Goal: Task Accomplishment & Management: Manage account settings

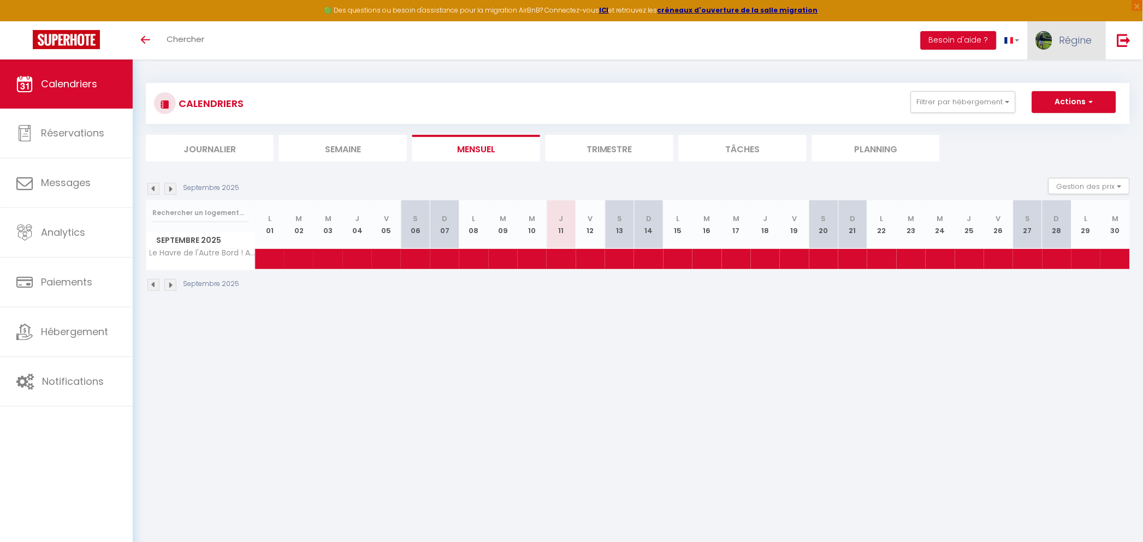
click at [1077, 40] on span "Régine" at bounding box center [1075, 40] width 33 height 14
click at [1056, 75] on link "Paramètres" at bounding box center [1061, 76] width 81 height 19
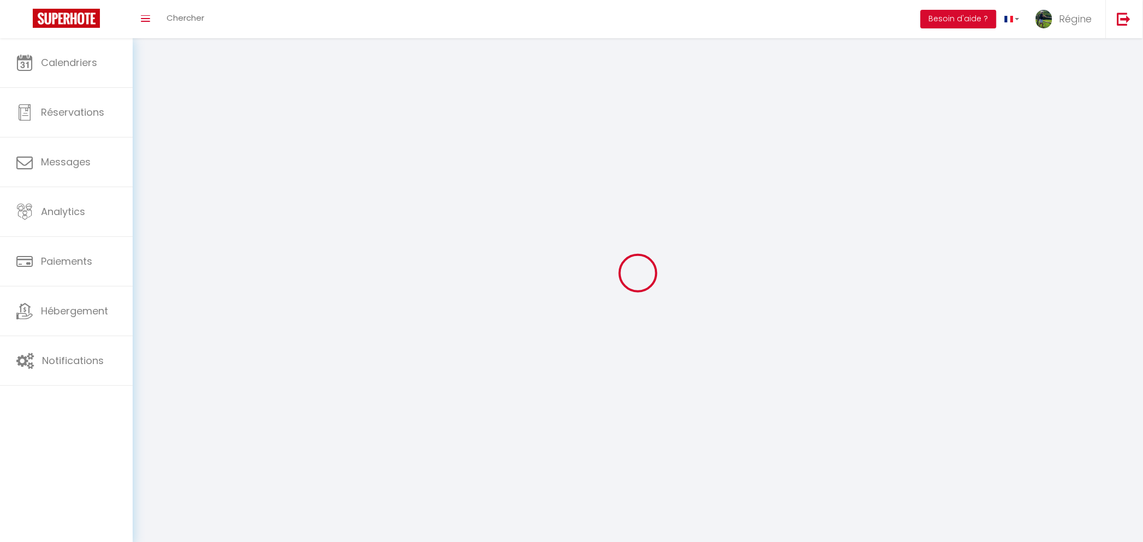
select select "fr"
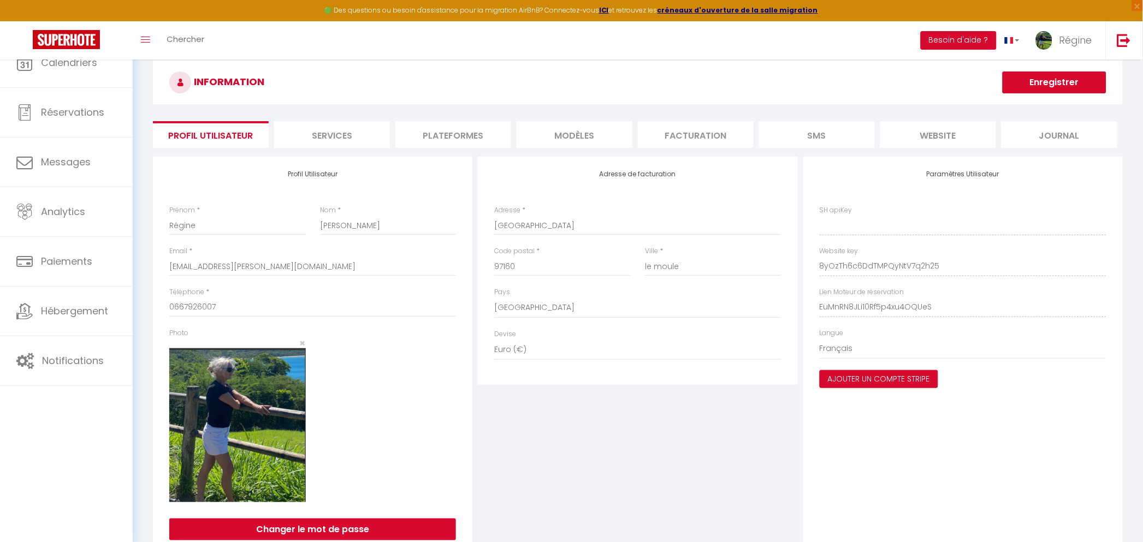
type input "8yOzTh6c6DdTMPQyNtV7q2h25"
type input "EuMnRN8JLi10Rf5p4xu4OQUeS"
type input "[URL][DOMAIN_NAME]"
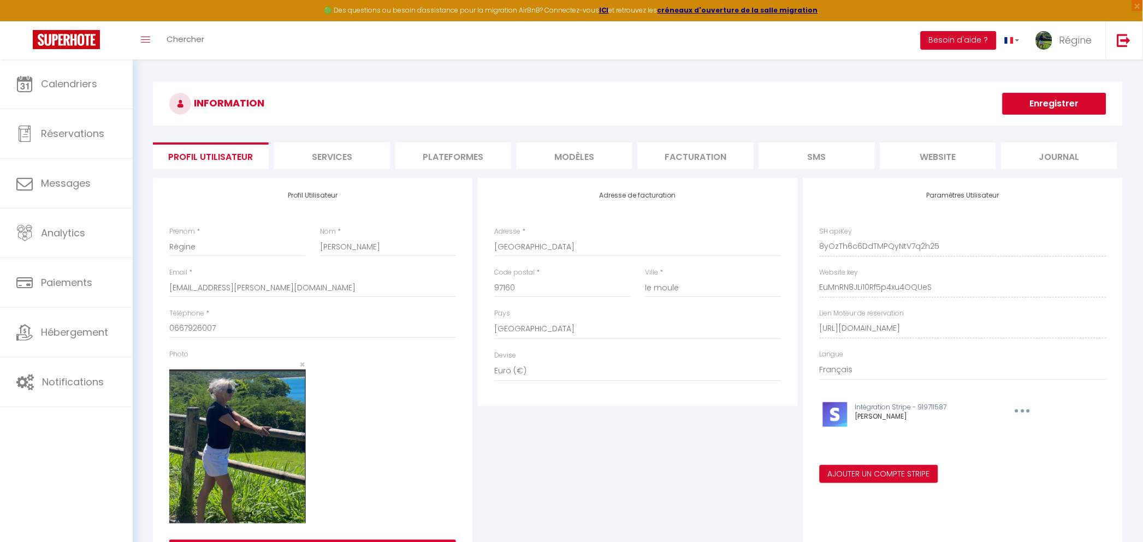
click at [950, 159] on li "website" at bounding box center [938, 155] width 116 height 27
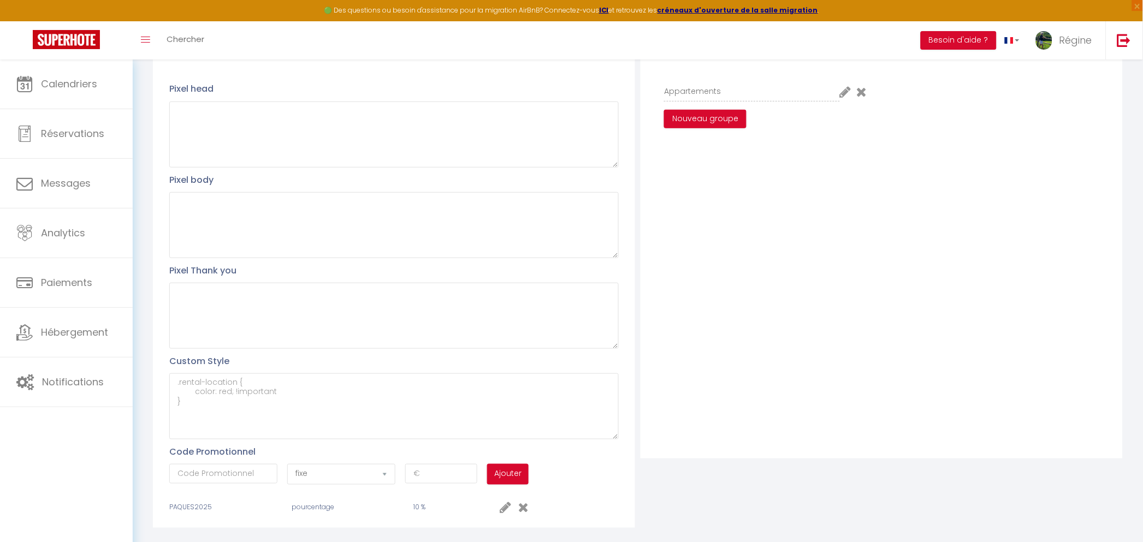
scroll to position [168, 0]
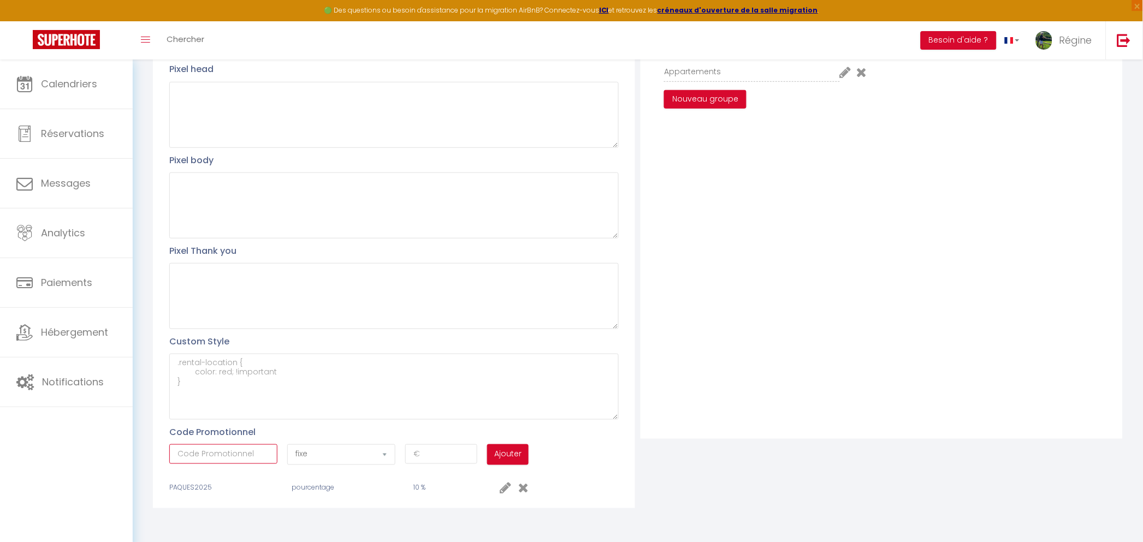
click at [218, 451] on input "text" at bounding box center [223, 454] width 108 height 20
paste input "AUTOMNEHAB"
type input "AUTOMNEHAB"
click at [323, 457] on select "fixe pourcentage" at bounding box center [341, 454] width 108 height 21
select select "percent"
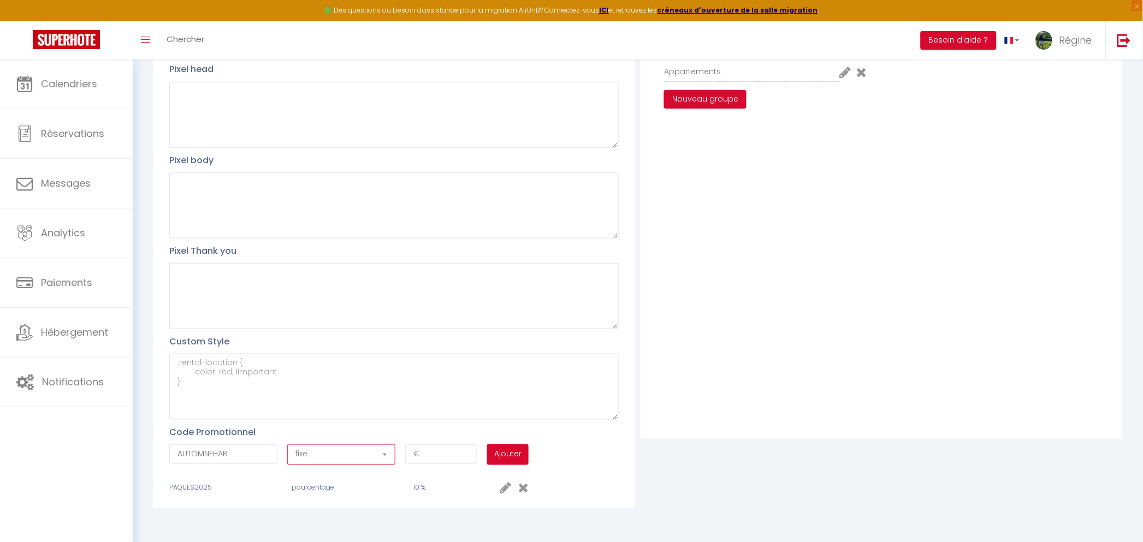
click at [287, 444] on select "fixe pourcentage" at bounding box center [341, 454] width 108 height 21
click at [420, 454] on input "number" at bounding box center [441, 454] width 72 height 20
type input "20"
click at [524, 488] on icon at bounding box center [523, 487] width 10 height 13
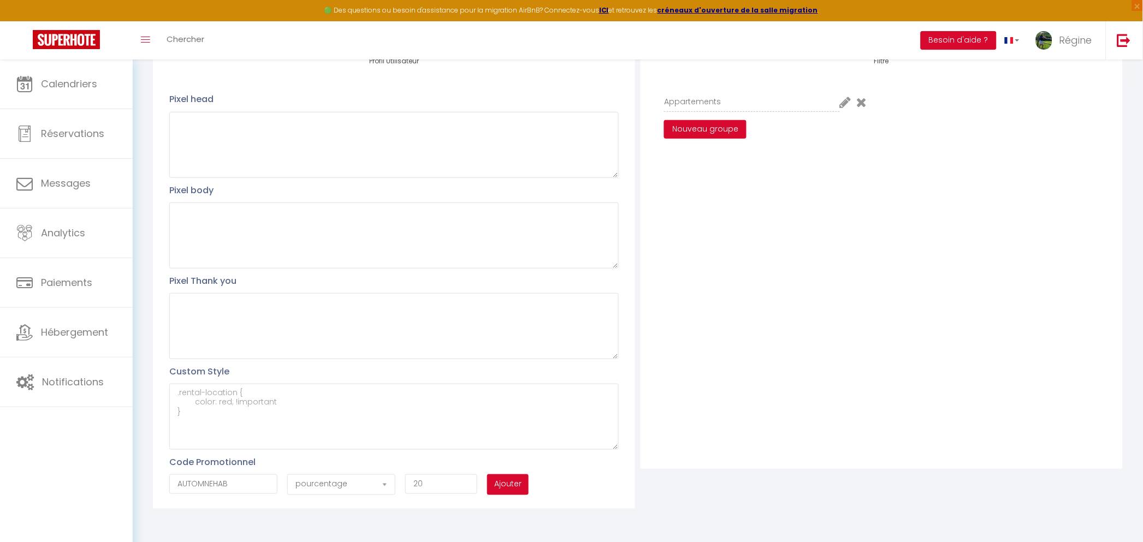
click at [509, 484] on button "Ajouter" at bounding box center [507, 484] width 41 height 21
select select "fixed"
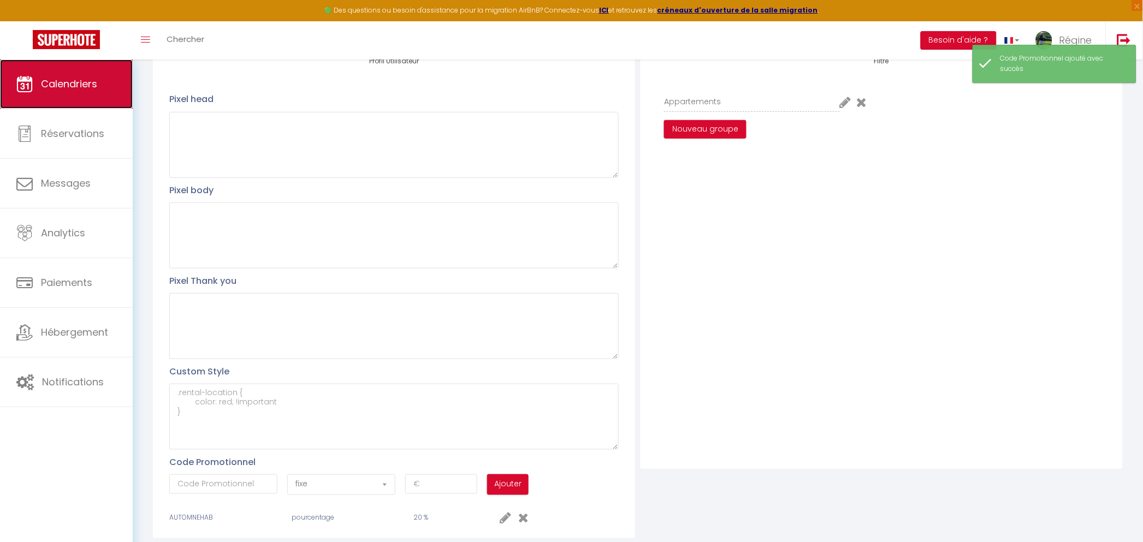
click at [60, 79] on span "Calendriers" at bounding box center [69, 84] width 56 height 14
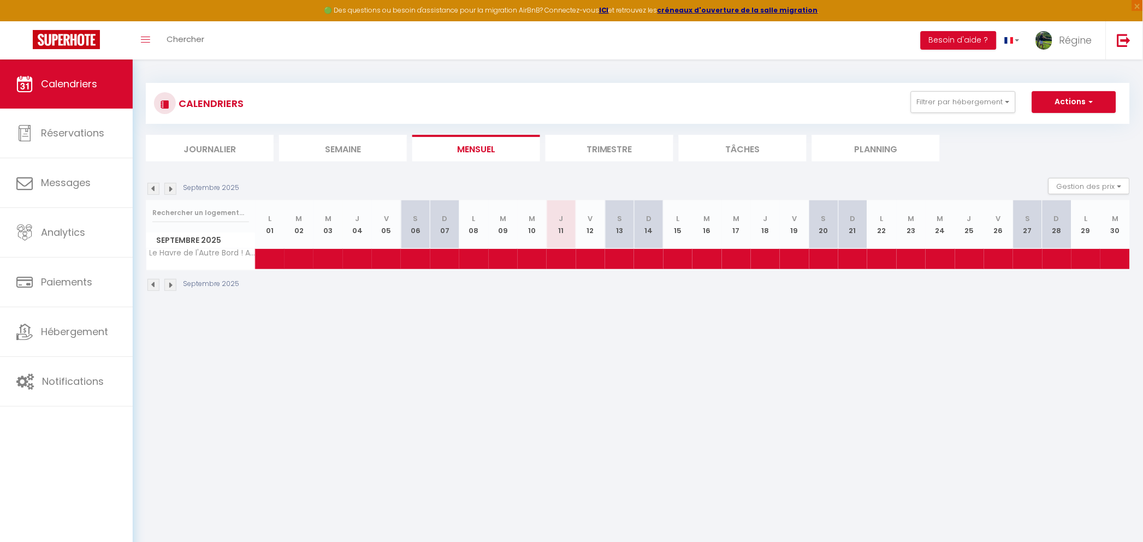
click at [170, 191] on img at bounding box center [170, 189] width 12 height 12
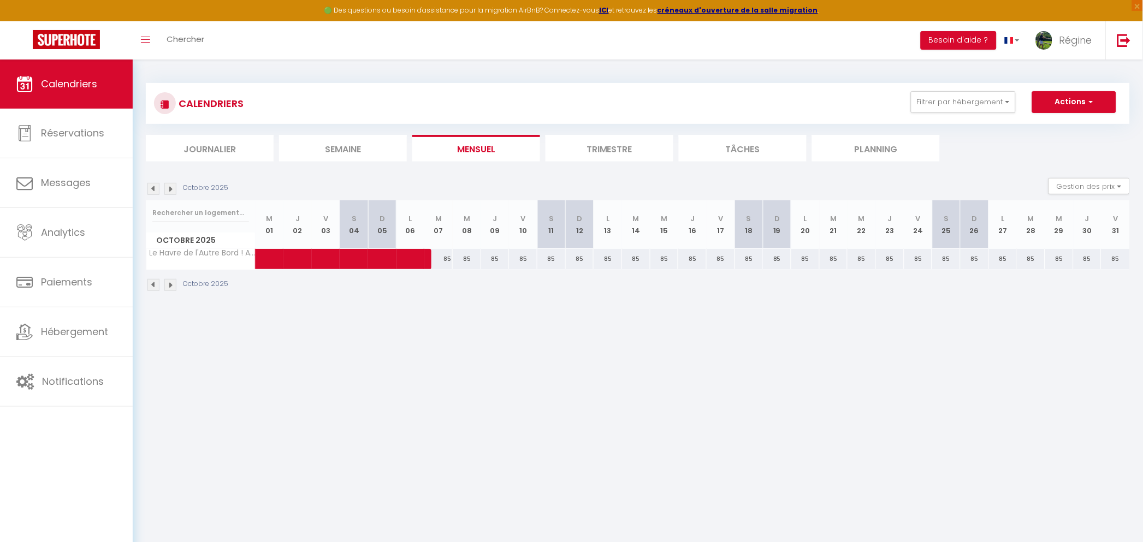
click at [168, 186] on img at bounding box center [170, 189] width 12 height 12
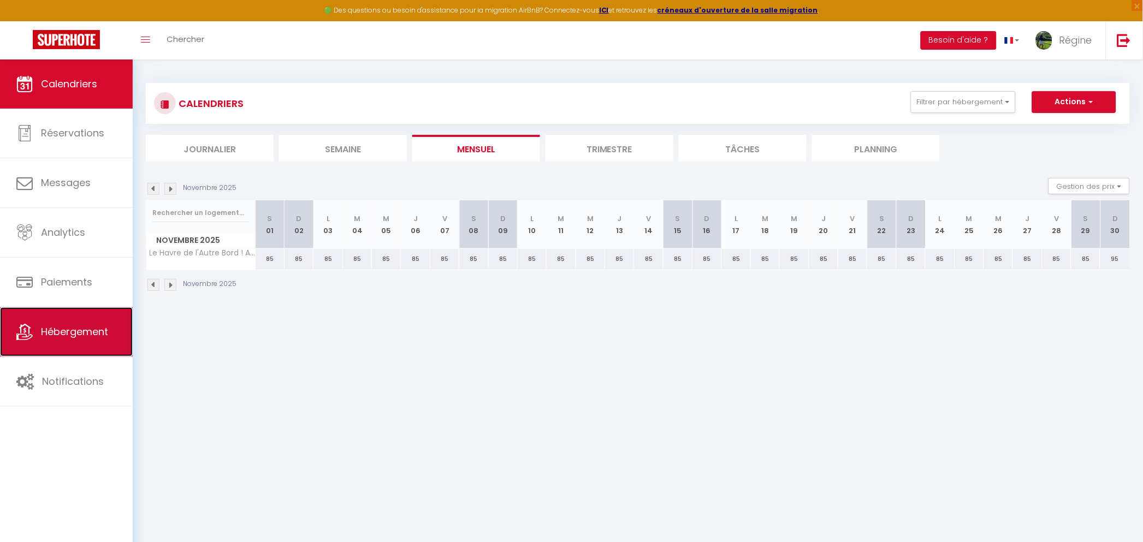
click at [61, 331] on span "Hébergement" at bounding box center [74, 332] width 67 height 14
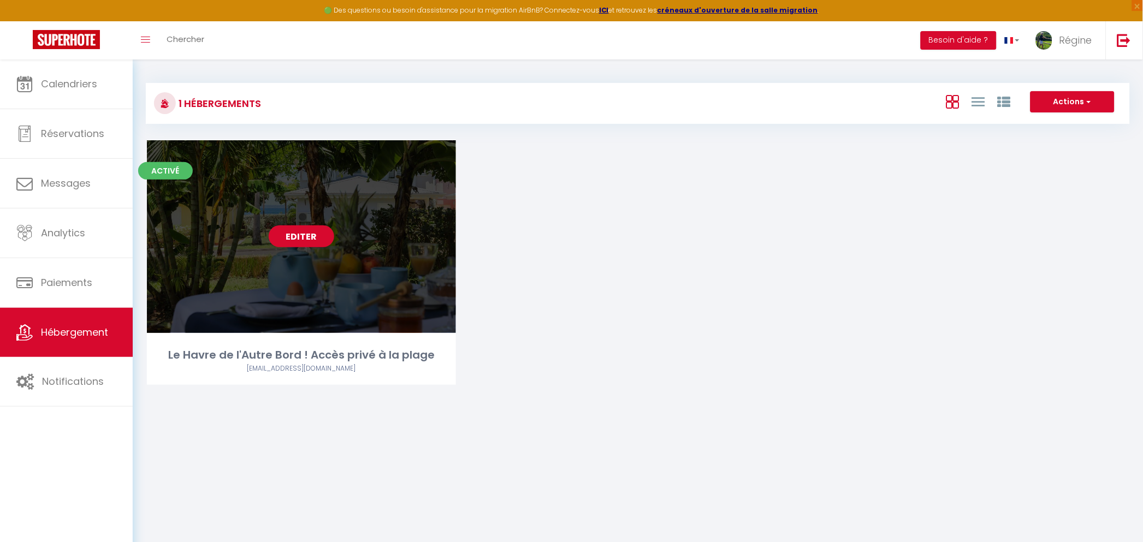
click at [324, 275] on div "Editer" at bounding box center [301, 236] width 309 height 193
click at [288, 237] on link "Editer" at bounding box center [302, 236] width 66 height 22
select select "3"
select select "2"
select select "1"
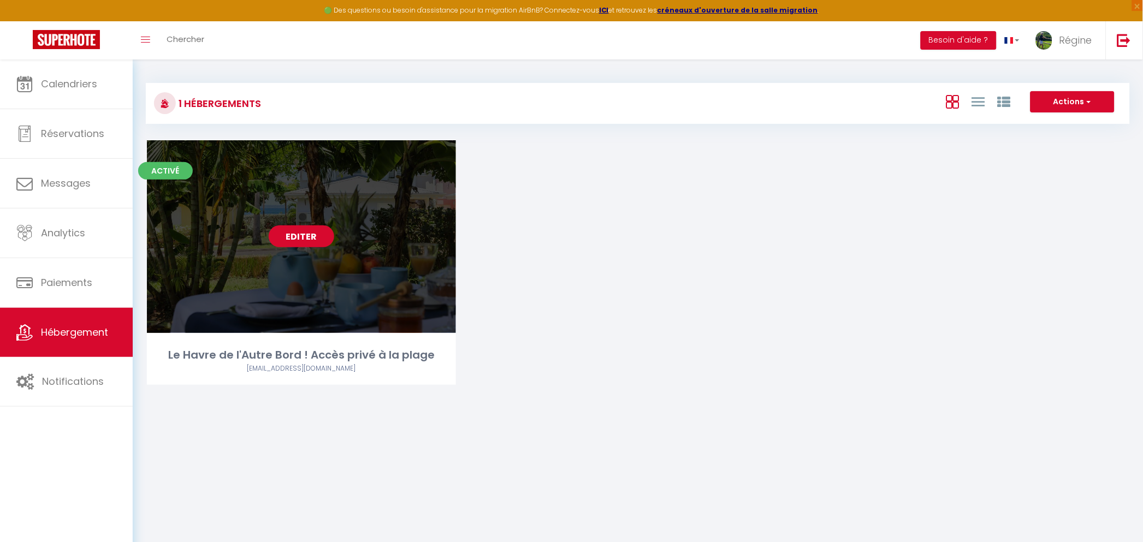
select select "1"
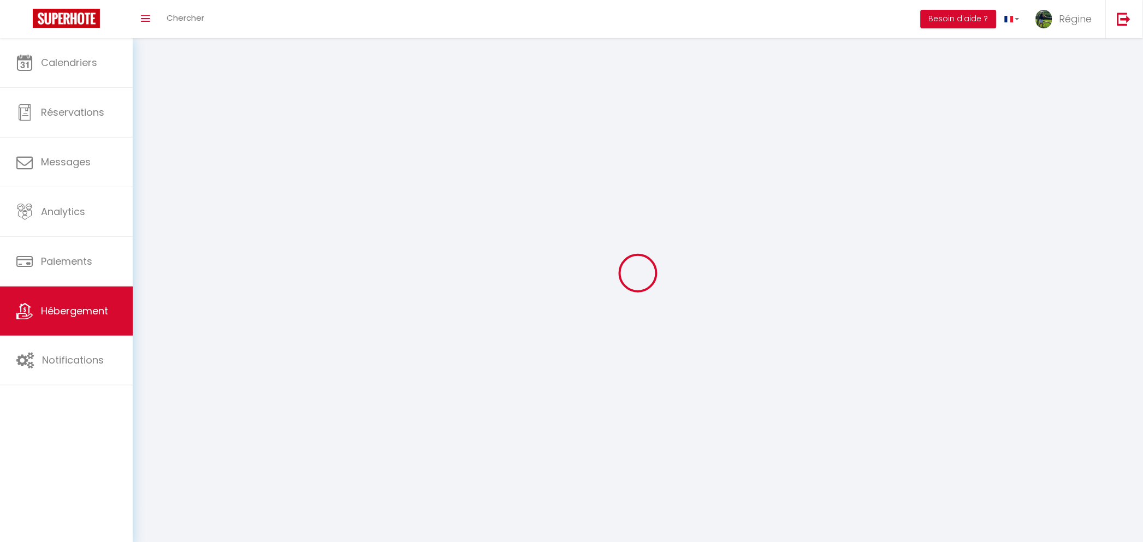
select select
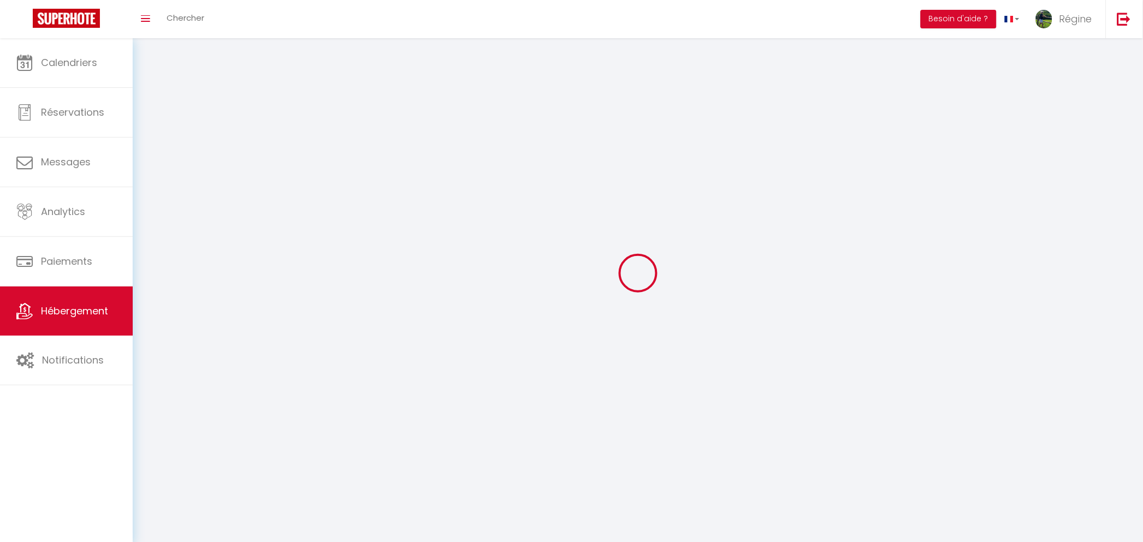
checkbox input "false"
select select
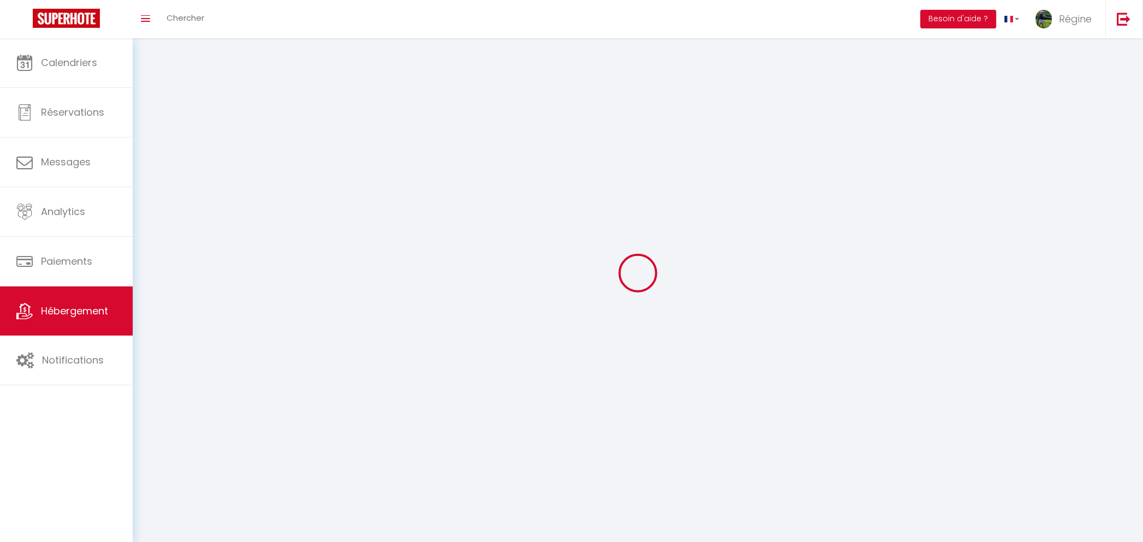
select select
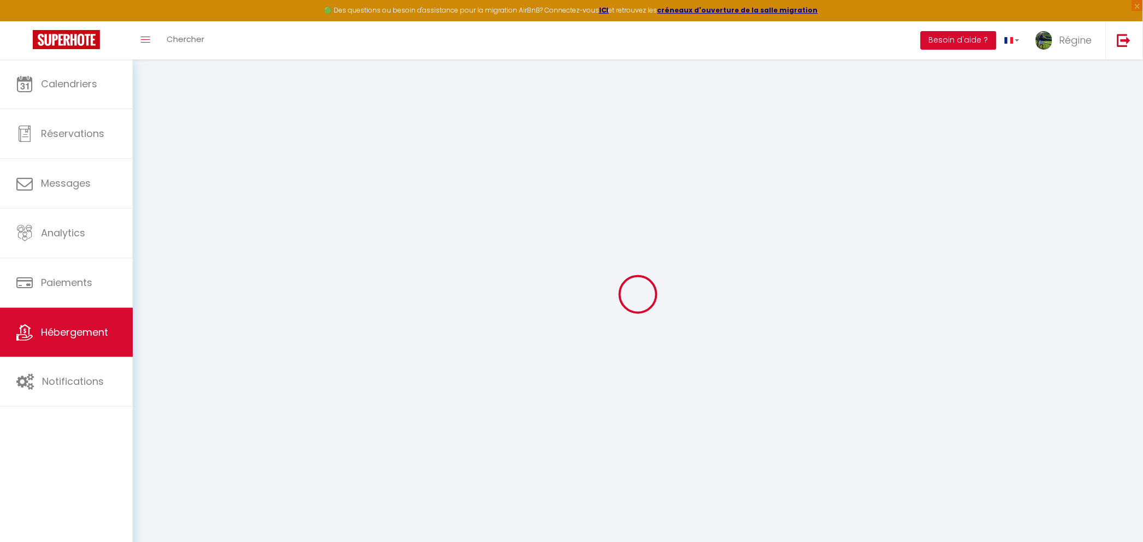
checkbox input "true"
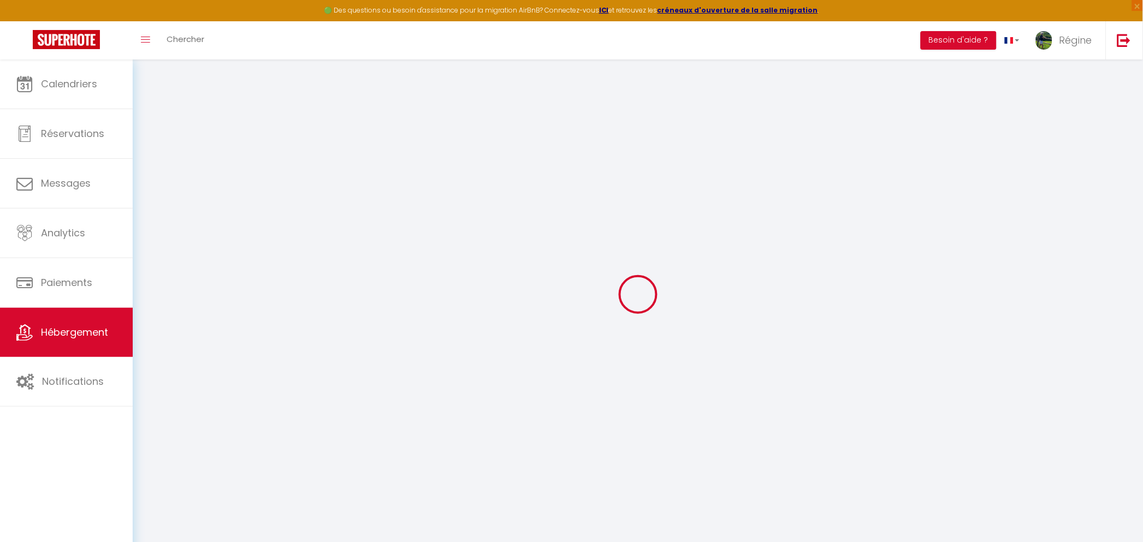
checkbox input "true"
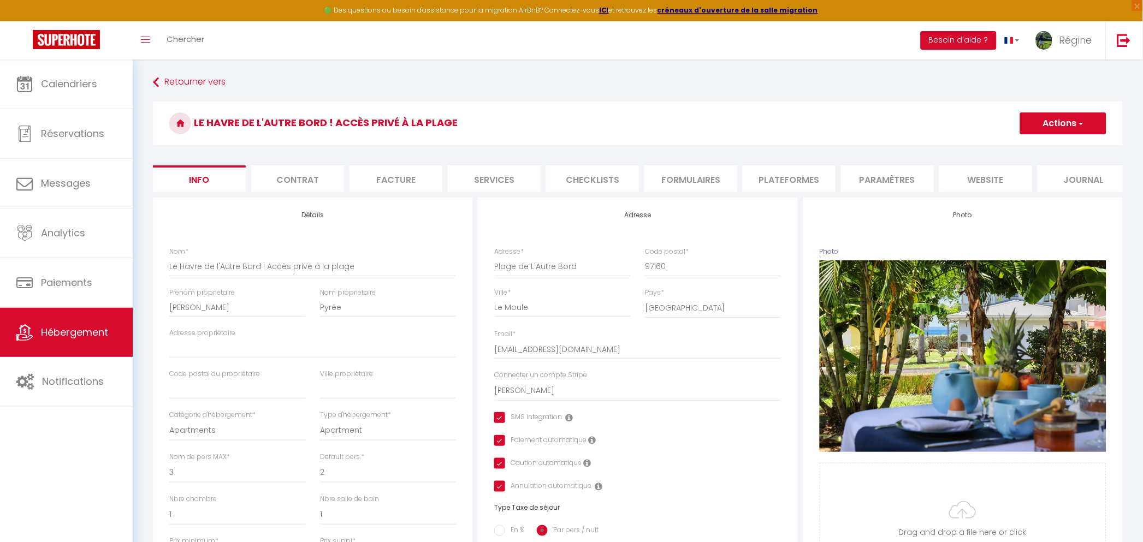
click at [881, 183] on li "Paramètres" at bounding box center [887, 178] width 93 height 27
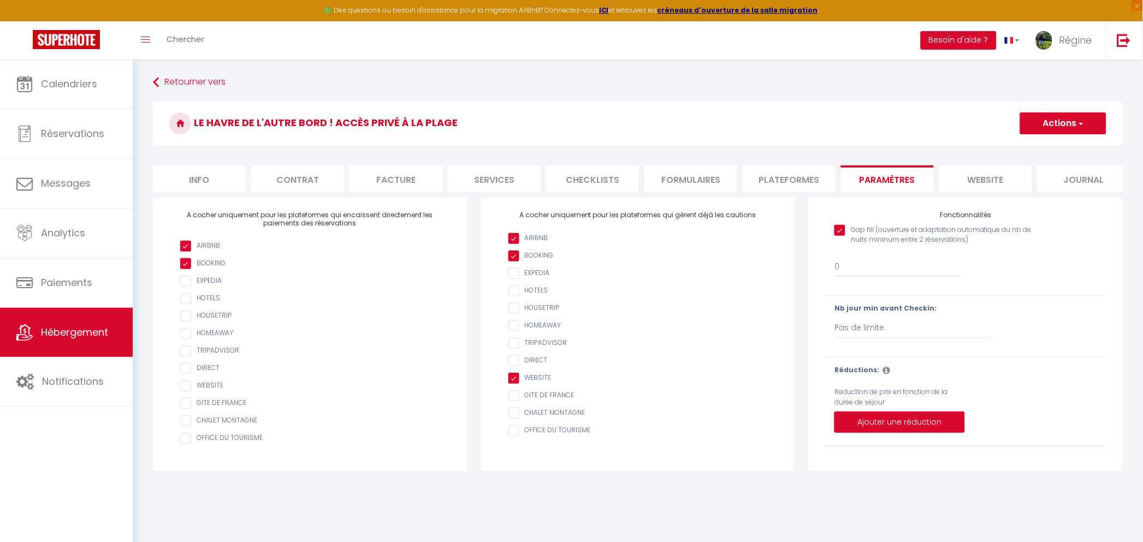
scroll to position [0, 13]
click at [1077, 123] on span "button" at bounding box center [1080, 123] width 7 height 11
click at [870, 338] on select "Pas de limite 1 2 3 4 5 6 7" at bounding box center [913, 328] width 158 height 21
select select "5"
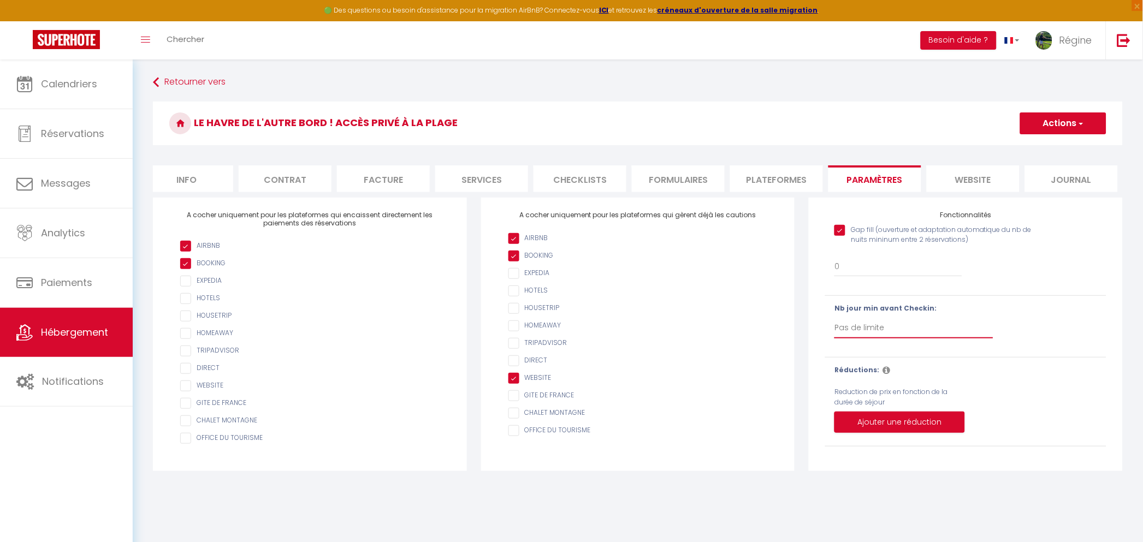
click at [834, 329] on select "Pas de limite 1 2 3 4 5 6 7" at bounding box center [913, 328] width 158 height 21
checkbox input "true"
click at [851, 338] on select "Pas de limite 1 2 3 4 5 6 7" at bounding box center [913, 328] width 158 height 21
select select "1"
click at [834, 329] on select "Pas de limite 1 2 3 4 5 6 7" at bounding box center [913, 328] width 158 height 21
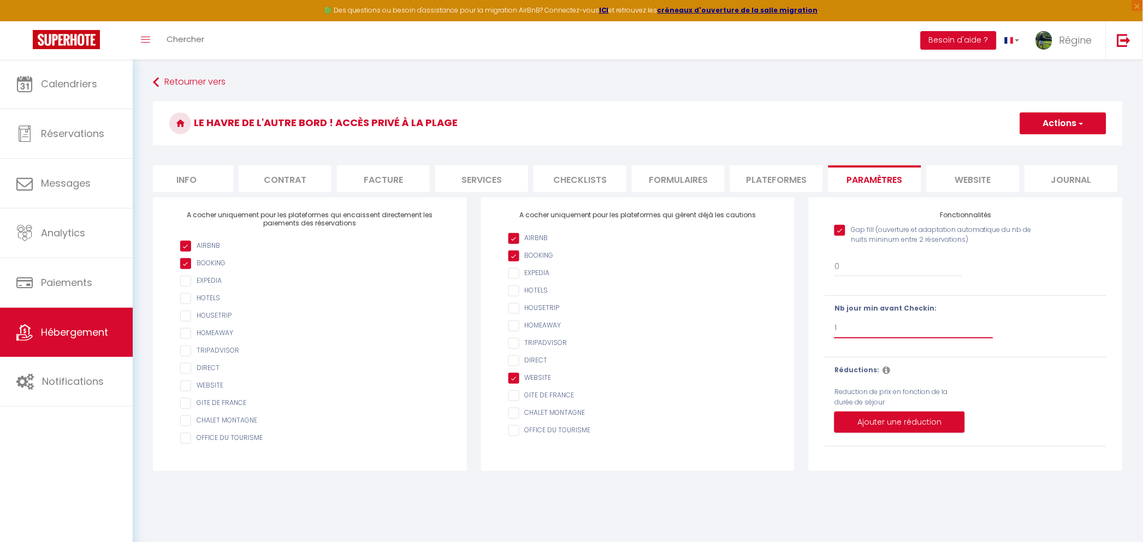
checkbox input "true"
click at [872, 433] on button "Ajouter une réduction" at bounding box center [899, 423] width 130 height 22
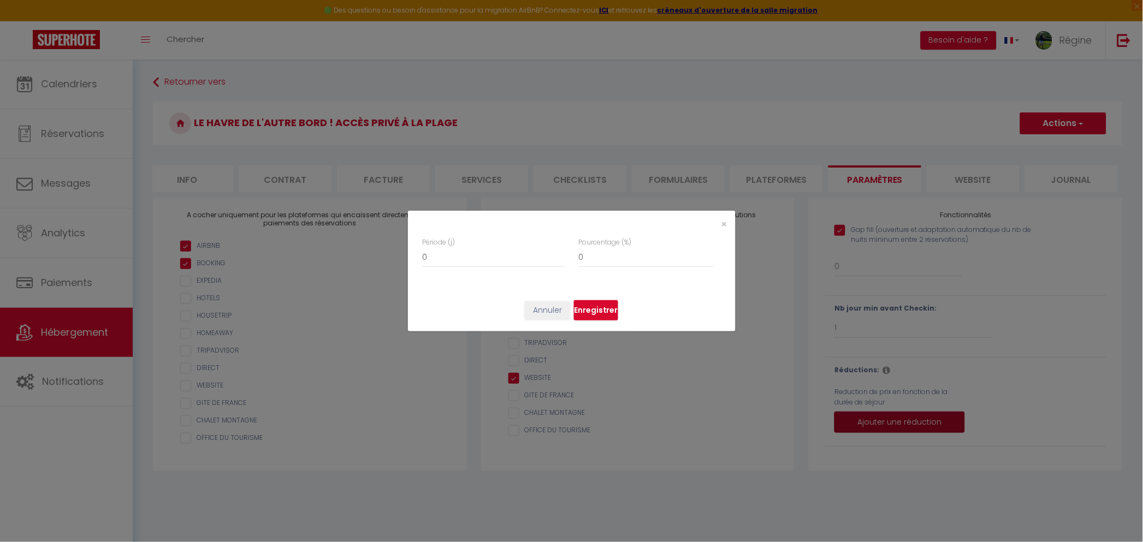
scroll to position [0, 1]
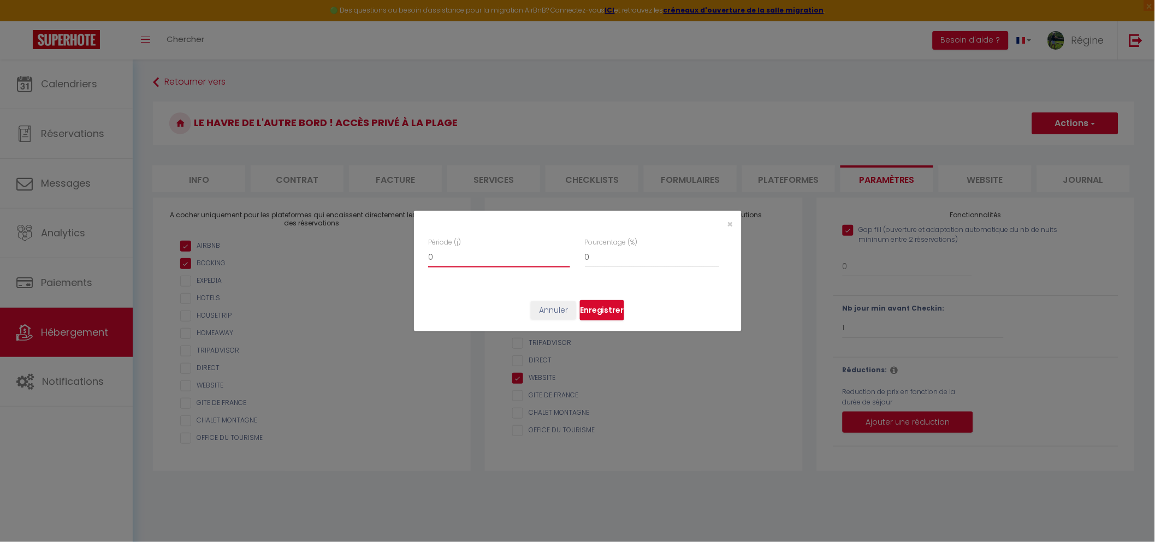
click at [439, 262] on input "0" at bounding box center [499, 258] width 142 height 20
type input "1"
checkbox input "true"
click at [564, 254] on input "1" at bounding box center [499, 258] width 142 height 20
type input "2"
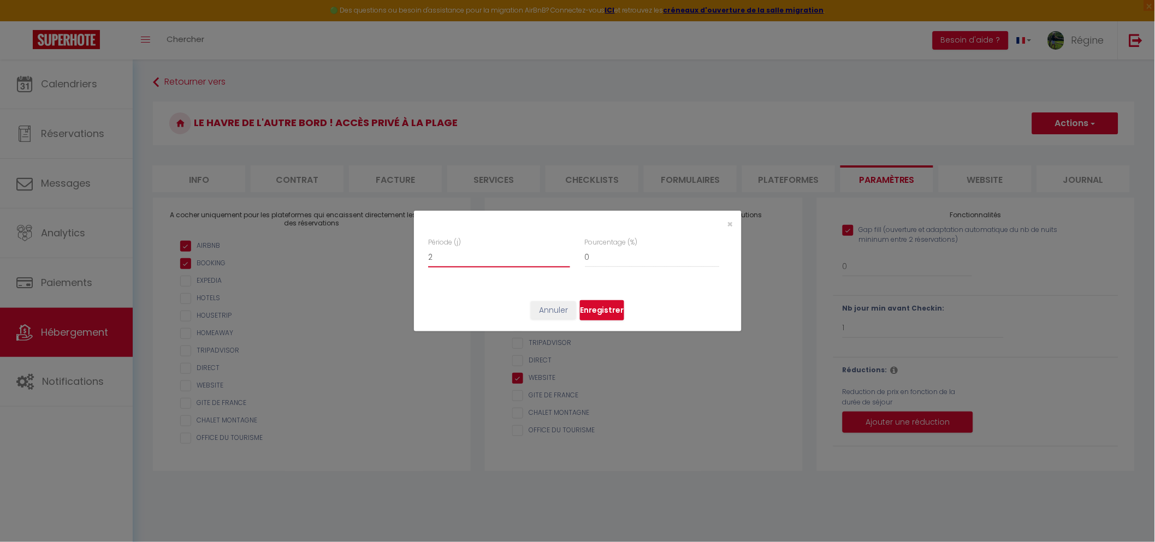
checkbox input "true"
click at [564, 254] on input "2" at bounding box center [499, 258] width 142 height 20
type input "3"
checkbox input "true"
click at [564, 254] on input "3" at bounding box center [499, 258] width 142 height 20
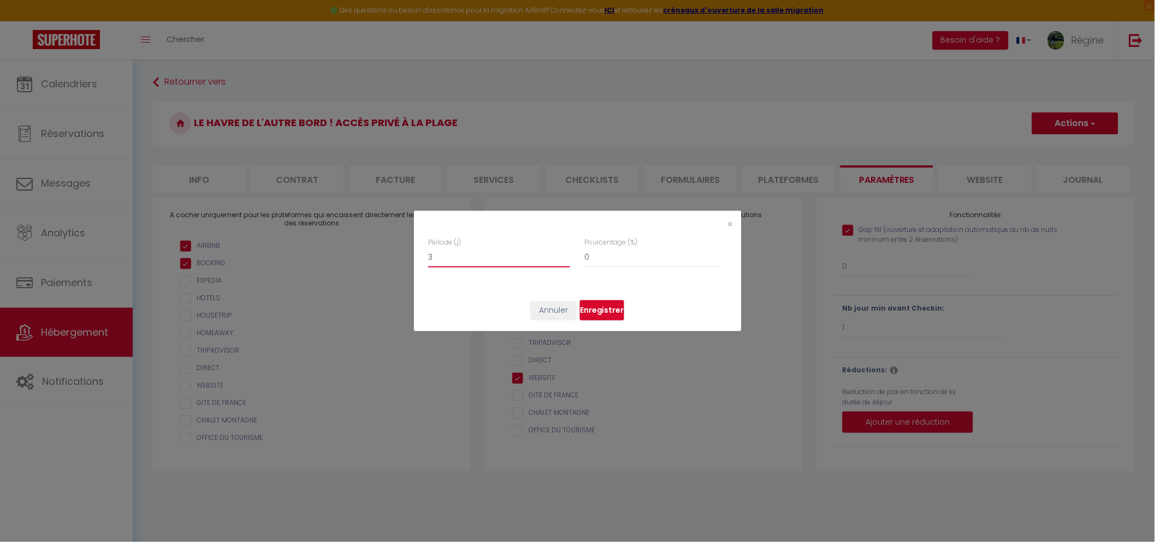
type input "4"
checkbox input "true"
click at [564, 254] on input "4" at bounding box center [499, 258] width 142 height 20
type input "5"
checkbox input "true"
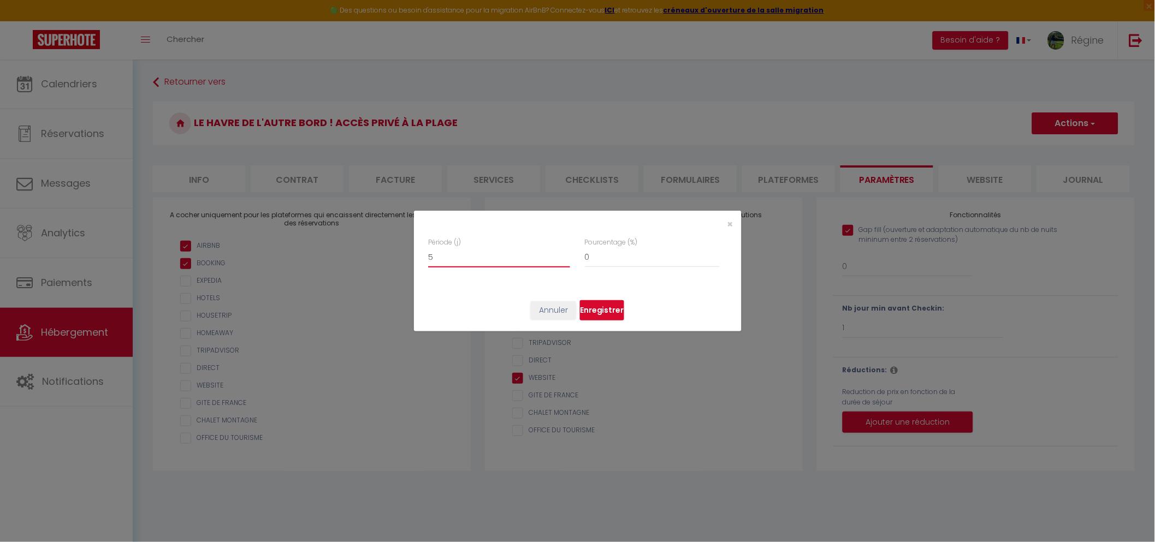
type input "5"
click at [564, 254] on input "5" at bounding box center [499, 258] width 142 height 20
drag, startPoint x: 597, startPoint y: 262, endPoint x: 569, endPoint y: 260, distance: 28.4
click at [569, 260] on div "Période (j) 5 Pourcentage (%) 0" at bounding box center [577, 257] width 298 height 41
type input "2"
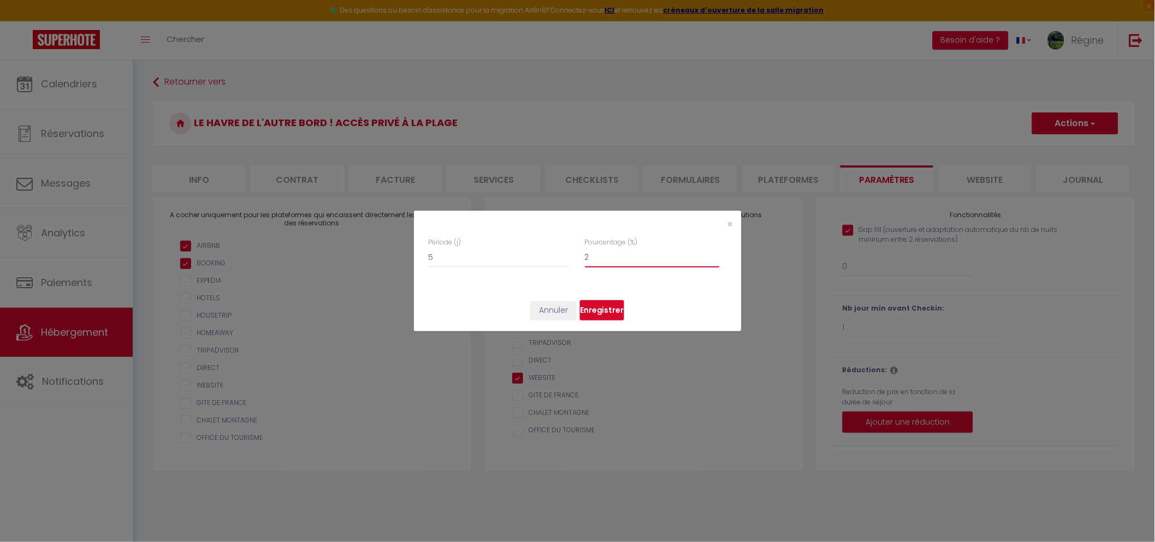
checkbox input "true"
type input "20"
checkbox input "true"
type input "20"
click at [599, 314] on button "Enregistrer" at bounding box center [602, 310] width 44 height 21
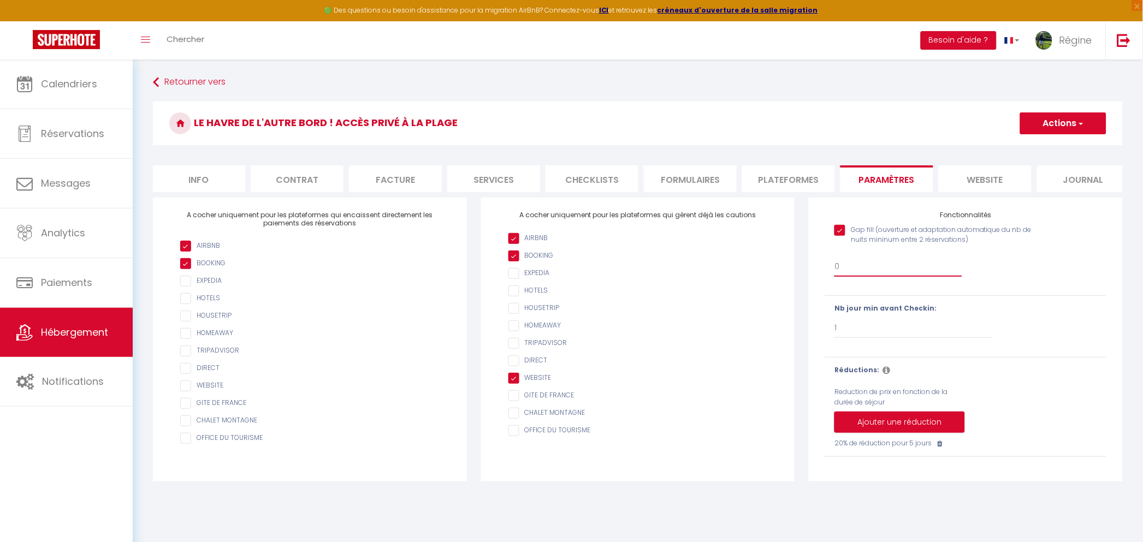
click at [849, 276] on select "0 + 1 % + 2 % + 3 % + 4 % + 5 % + 6 % + 7 % + 8 % + 9 % + 10 % + 11 % + 12 % + …" at bounding box center [897, 266] width 127 height 21
click at [973, 335] on select "Pas de limite 1 2 3 4 5 6 7" at bounding box center [913, 328] width 158 height 21
click at [822, 288] on div "Gap fill (ouverture et adaptation automatique du nb de nuits mininum entre 2 ré…" at bounding box center [965, 253] width 295 height 69
click at [940, 447] on icon at bounding box center [939, 444] width 5 height 7
checkbox input "true"
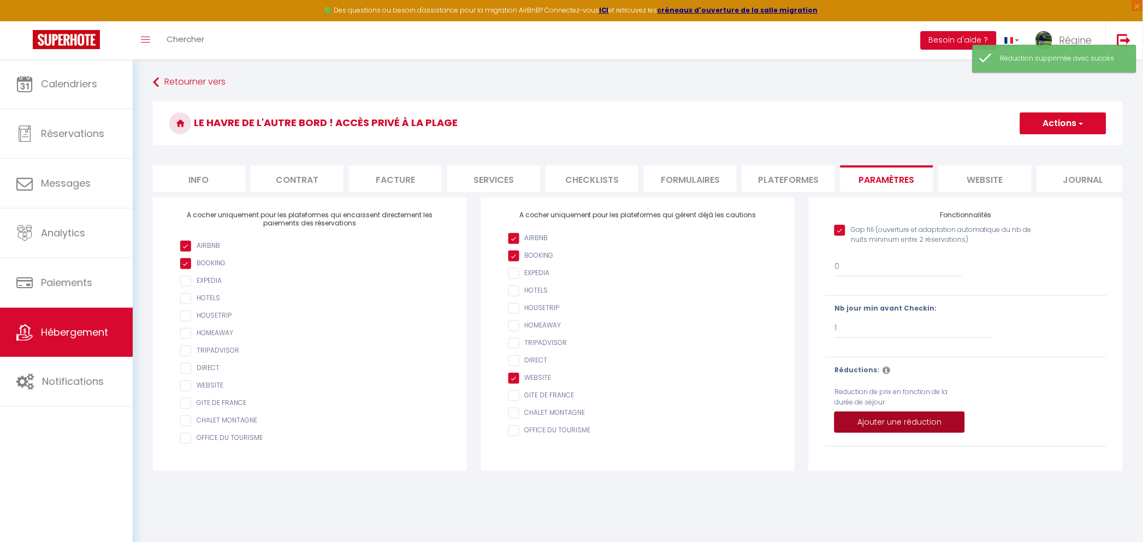
click at [912, 433] on button "Ajouter une réduction" at bounding box center [899, 423] width 130 height 22
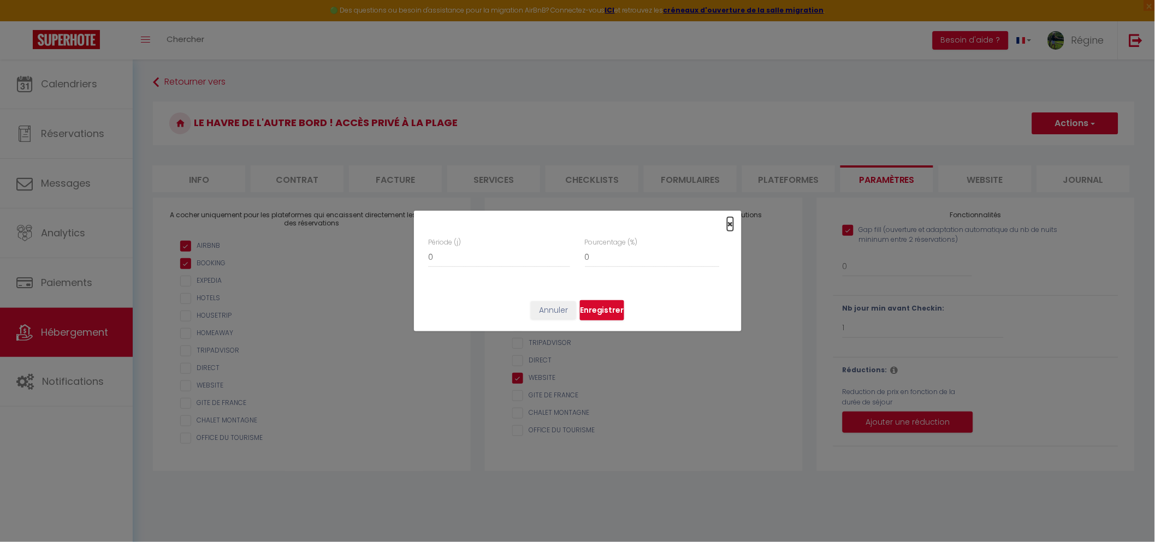
click at [729, 224] on span "×" at bounding box center [730, 224] width 6 height 14
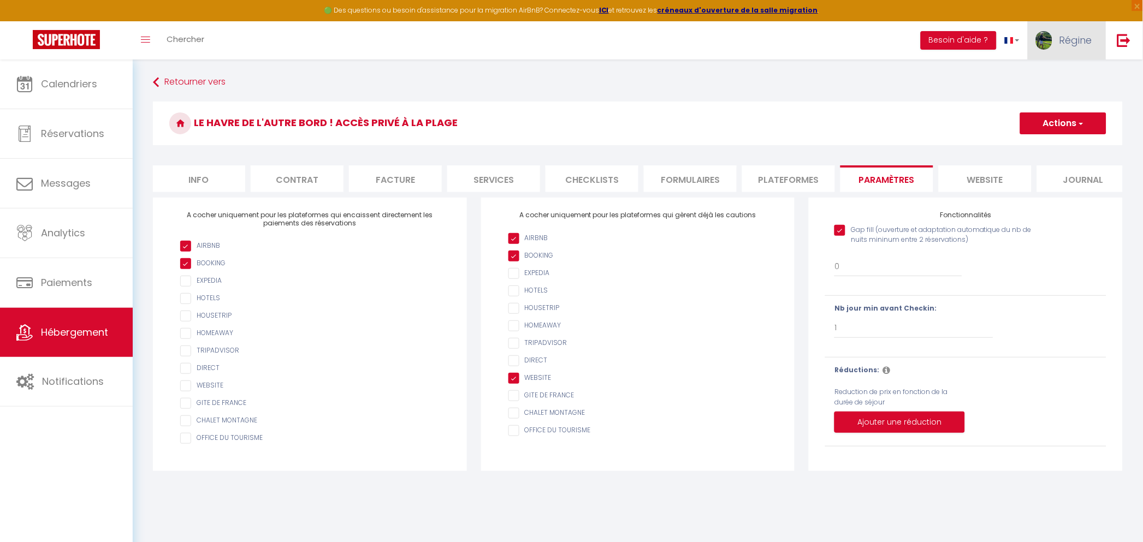
click at [1073, 40] on span "Régine" at bounding box center [1075, 40] width 33 height 14
click at [1059, 70] on link "Paramètres" at bounding box center [1061, 76] width 81 height 19
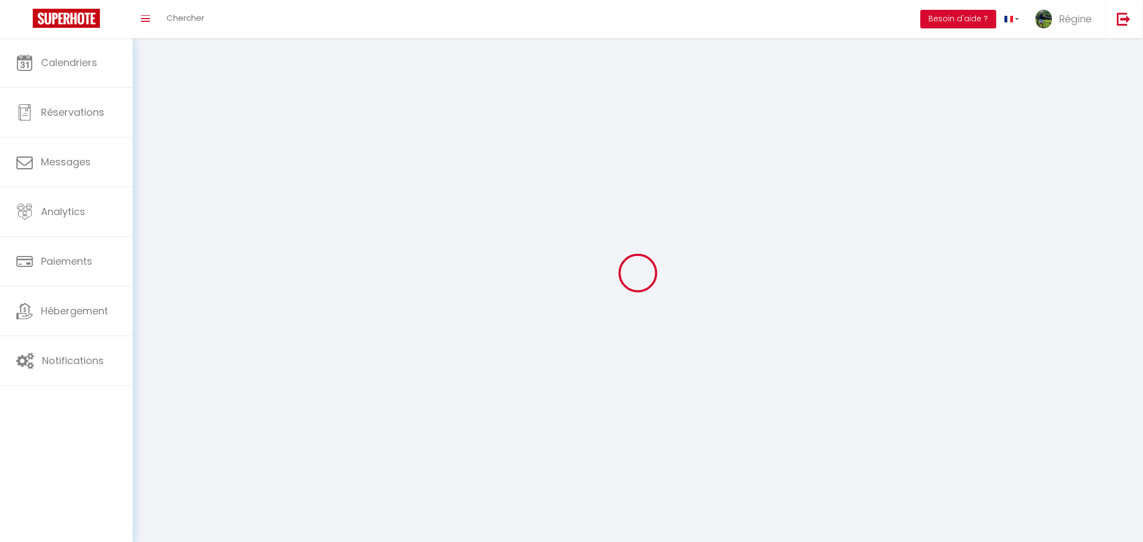
select select
type input "Régine"
type input "[PERSON_NAME]"
type input "0667926007"
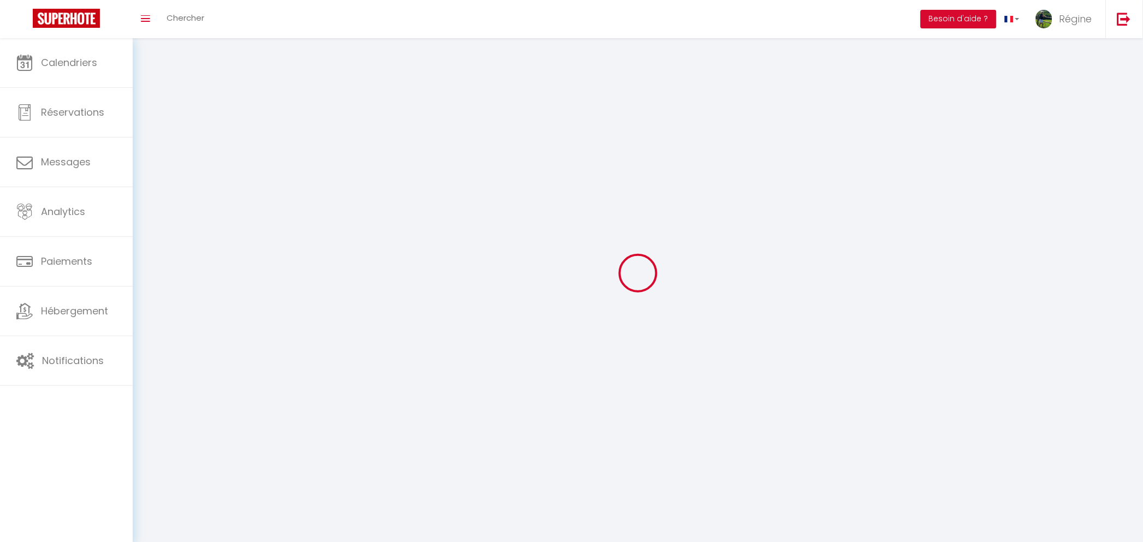
type input "[GEOGRAPHIC_DATA]"
type input "97160"
type input "le moule"
type input "8yOzTh6c6DdTMPQyNtV7q2h25"
type input "EuMnRN8JLi10Rf5p4xu4OQUeS"
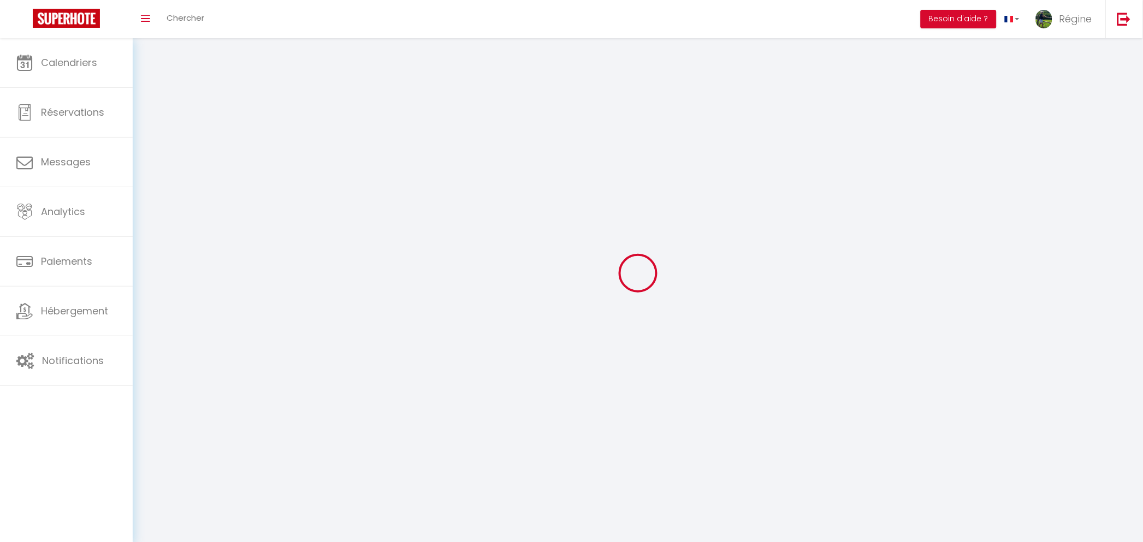
type input "[URL][DOMAIN_NAME]"
type input "8yOzTh6c6DdTMPQyNtV7q2h25"
type input "EuMnRN8JLi10Rf5p4xu4OQUeS"
type input "[URL][DOMAIN_NAME]"
select select "28"
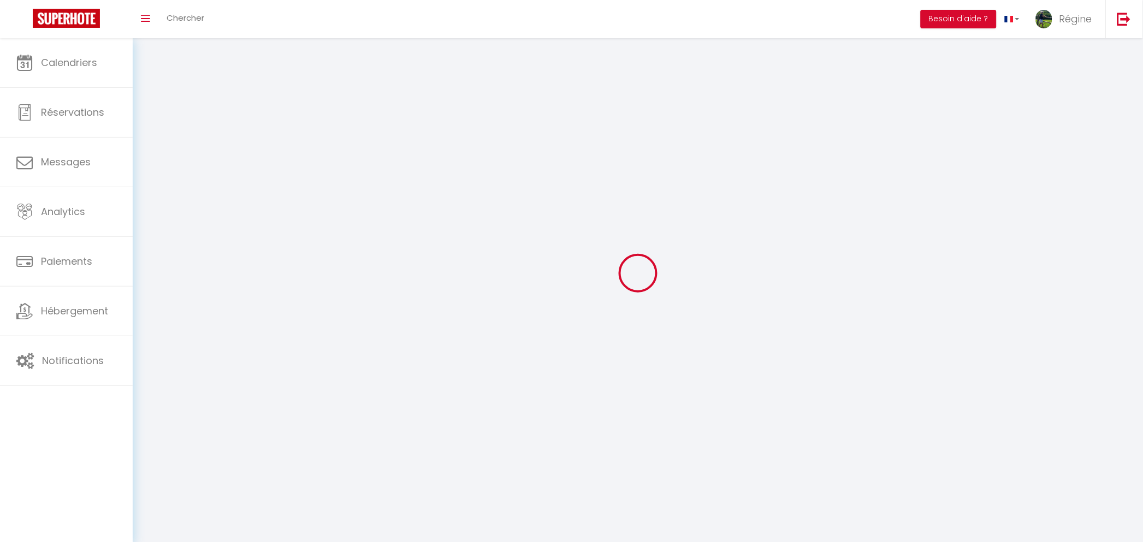
select select "fr"
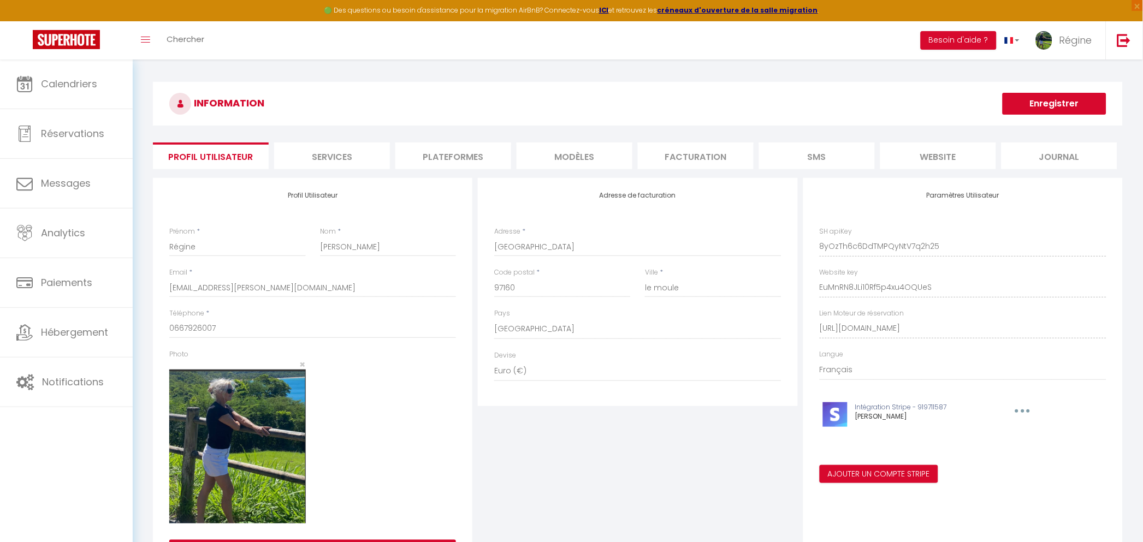
click at [414, 154] on li "Plateformes" at bounding box center [453, 155] width 116 height 27
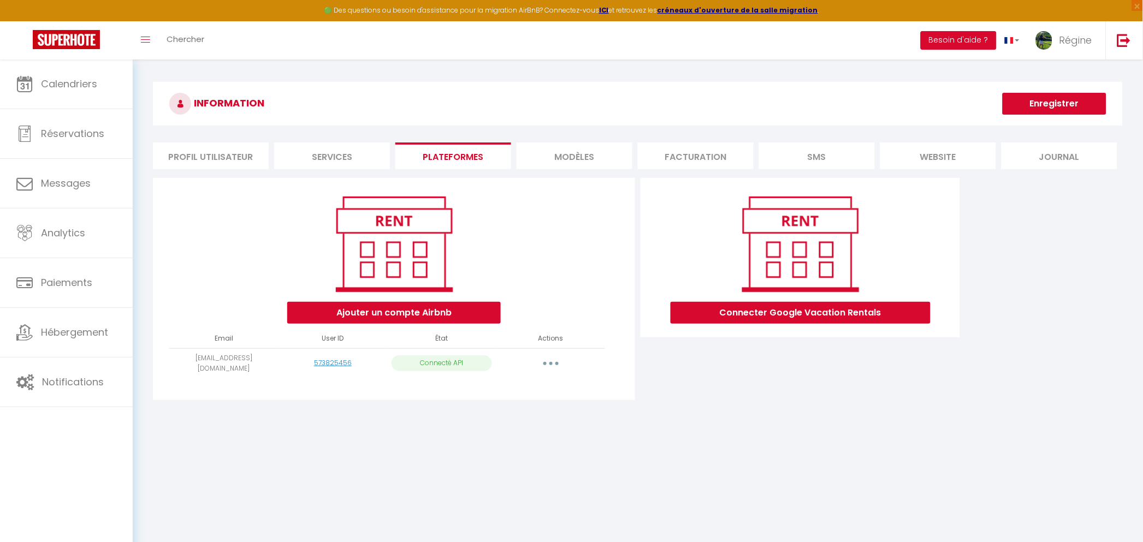
click at [552, 359] on button "button" at bounding box center [551, 363] width 31 height 17
click at [955, 151] on li "website" at bounding box center [938, 155] width 116 height 27
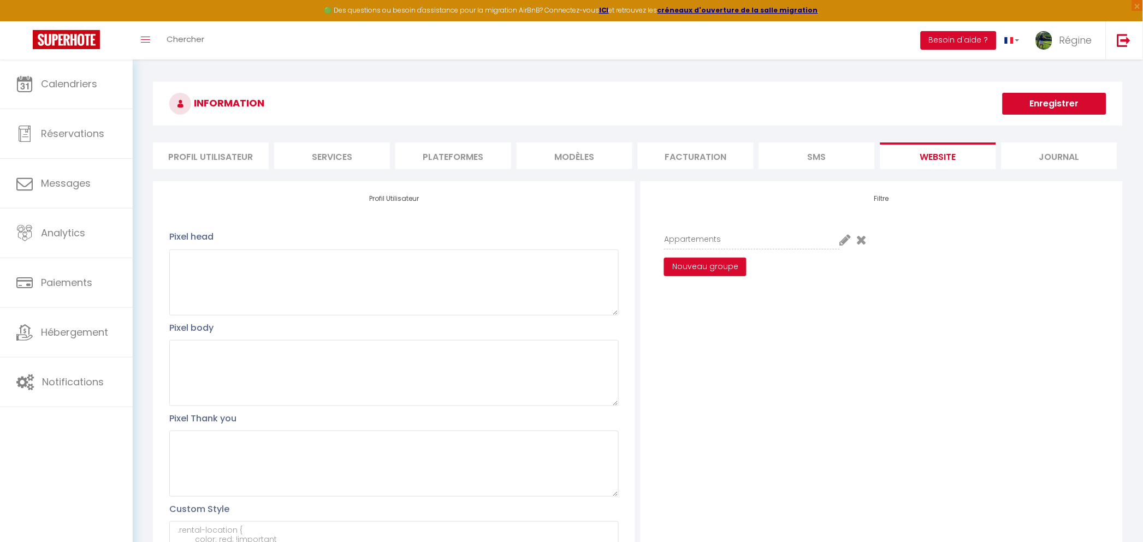
click at [207, 159] on li "Profil Utilisateur" at bounding box center [211, 155] width 116 height 27
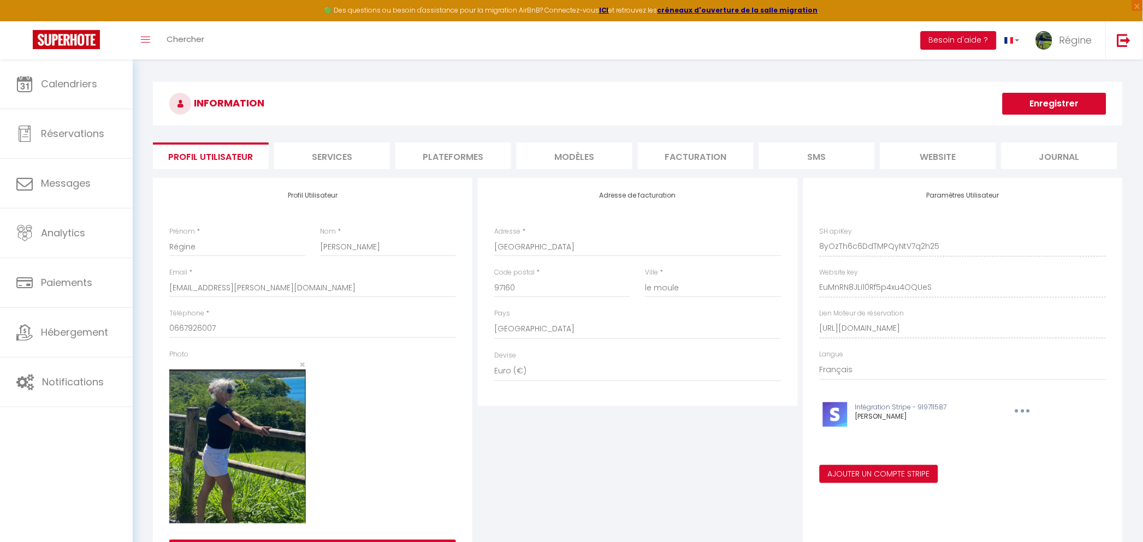
click at [454, 153] on li "Plateformes" at bounding box center [453, 155] width 116 height 27
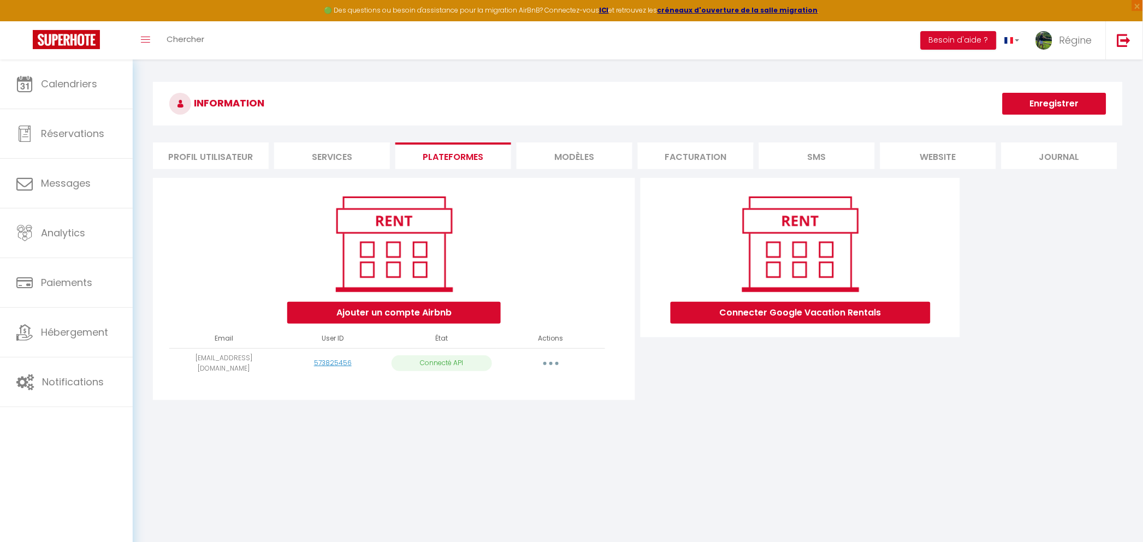
click at [387, 270] on img at bounding box center [393, 244] width 139 height 105
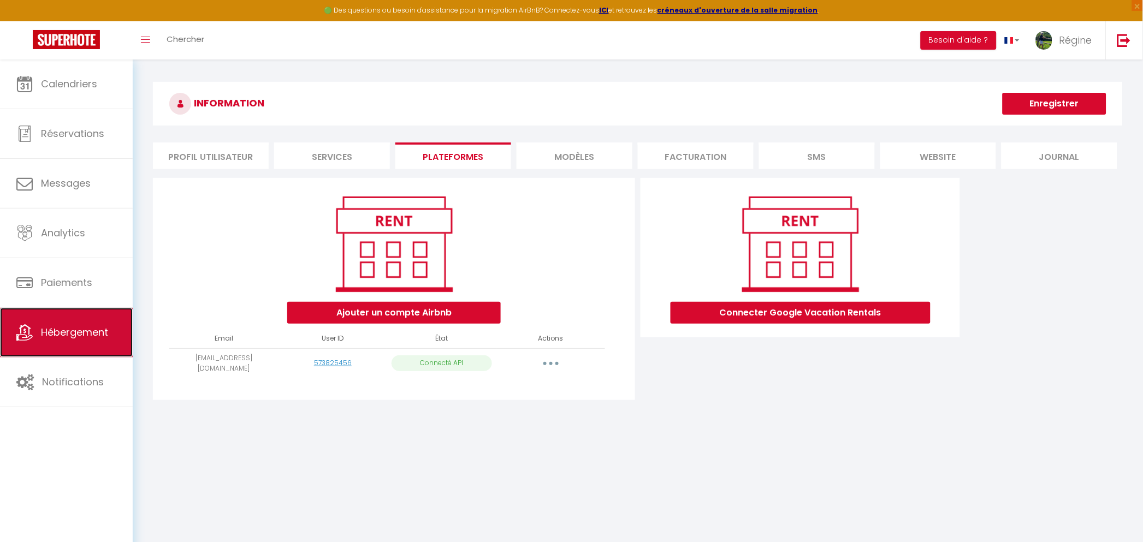
click at [64, 330] on span "Hébergement" at bounding box center [74, 332] width 67 height 14
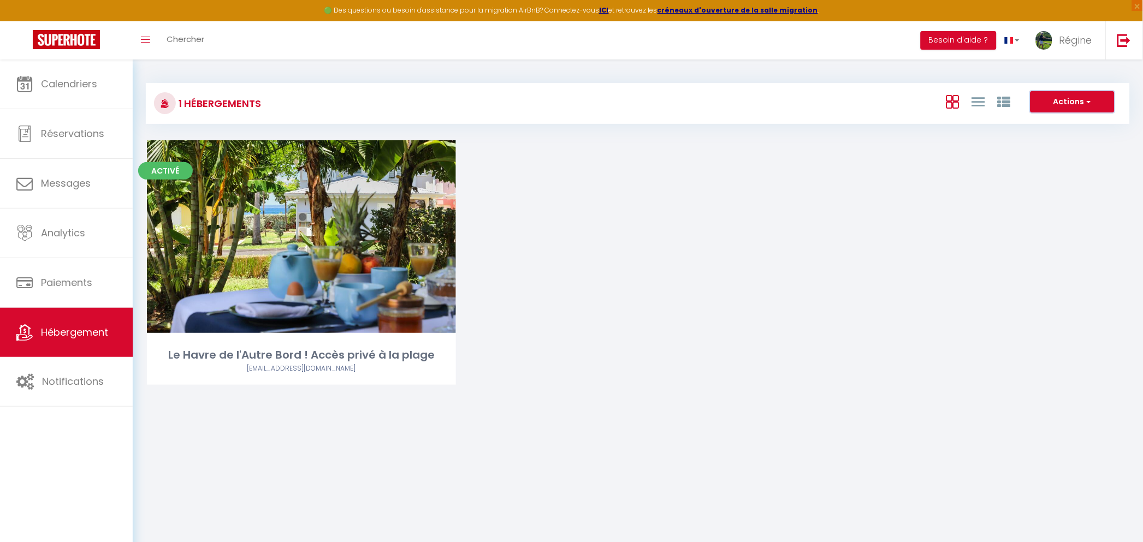
click at [1064, 100] on button "Actions" at bounding box center [1072, 102] width 84 height 22
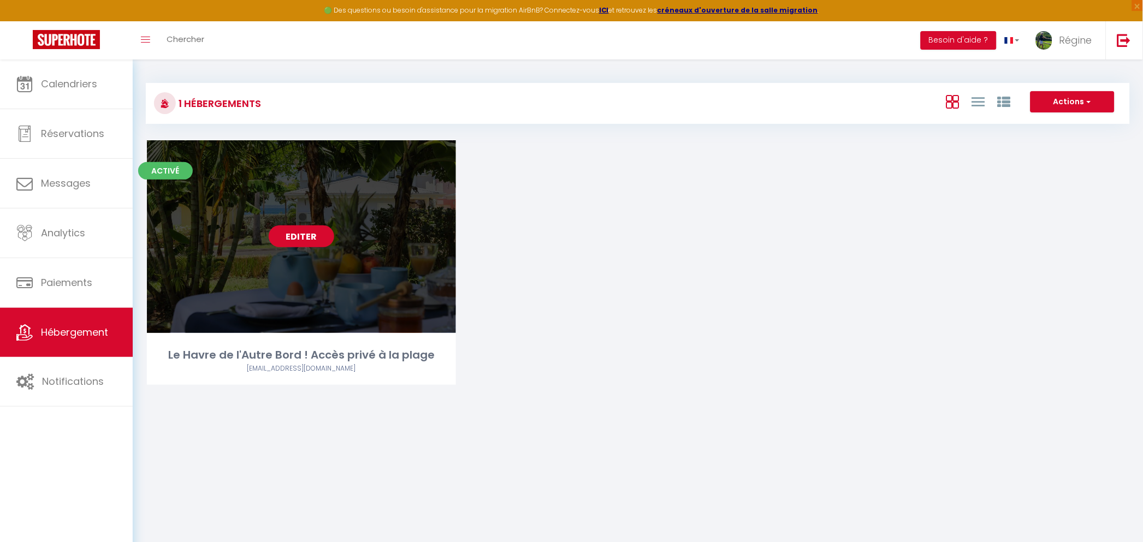
click at [307, 237] on link "Editer" at bounding box center [302, 236] width 66 height 22
select select "3"
select select "2"
select select "1"
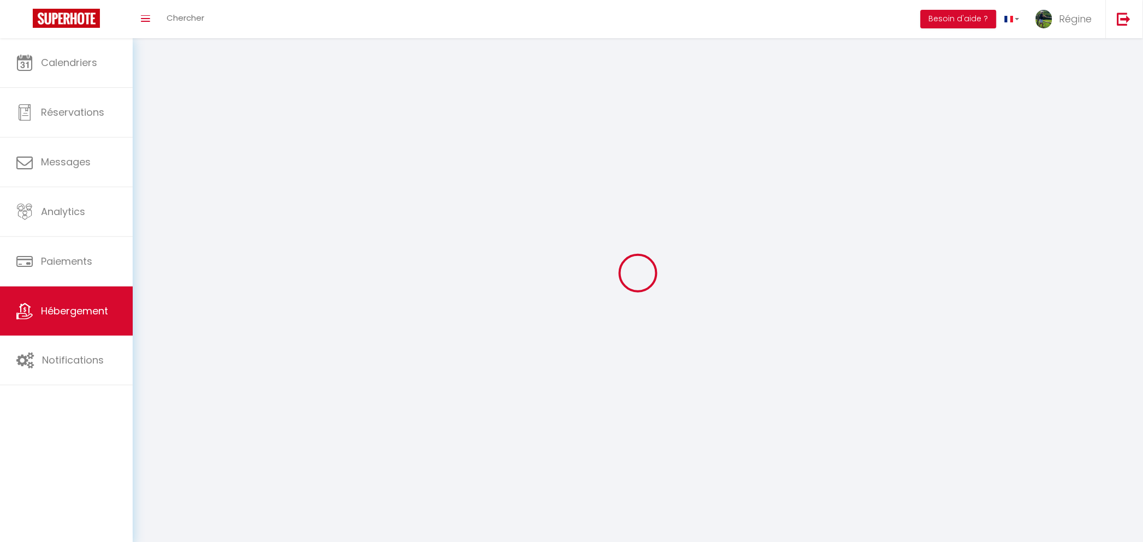
select select
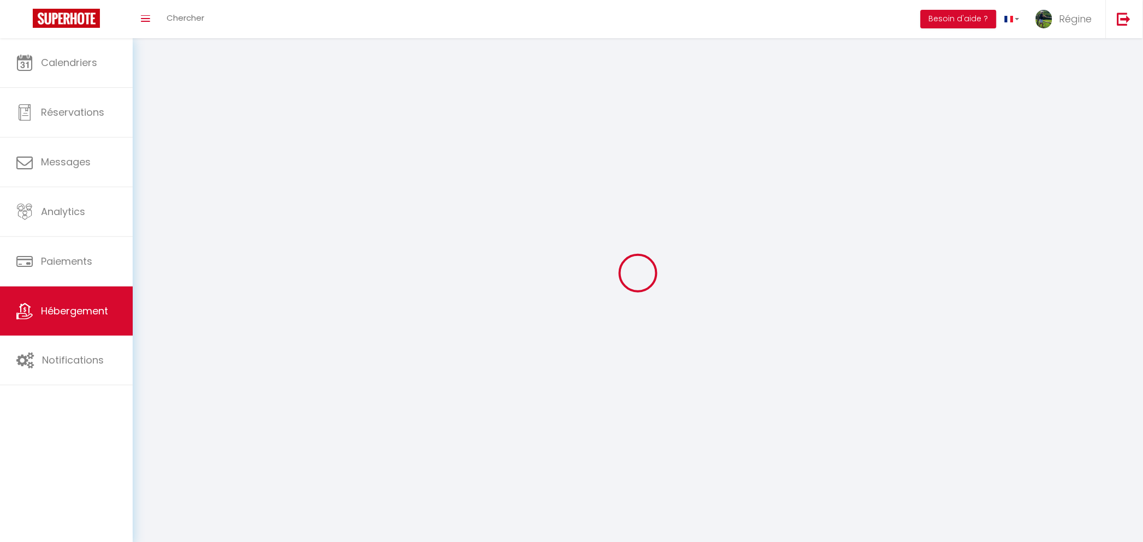
select select
checkbox input "false"
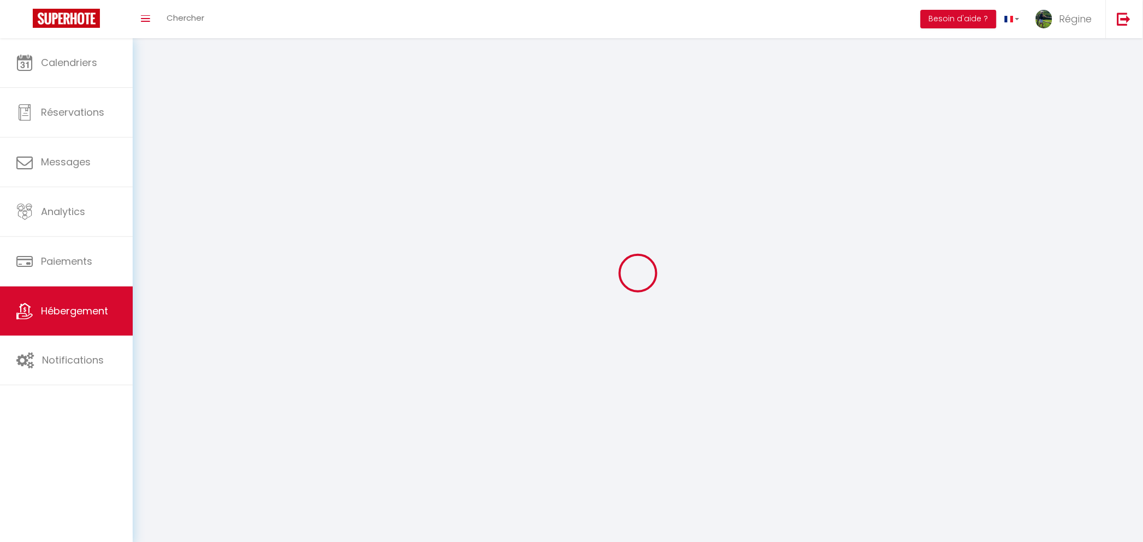
select select
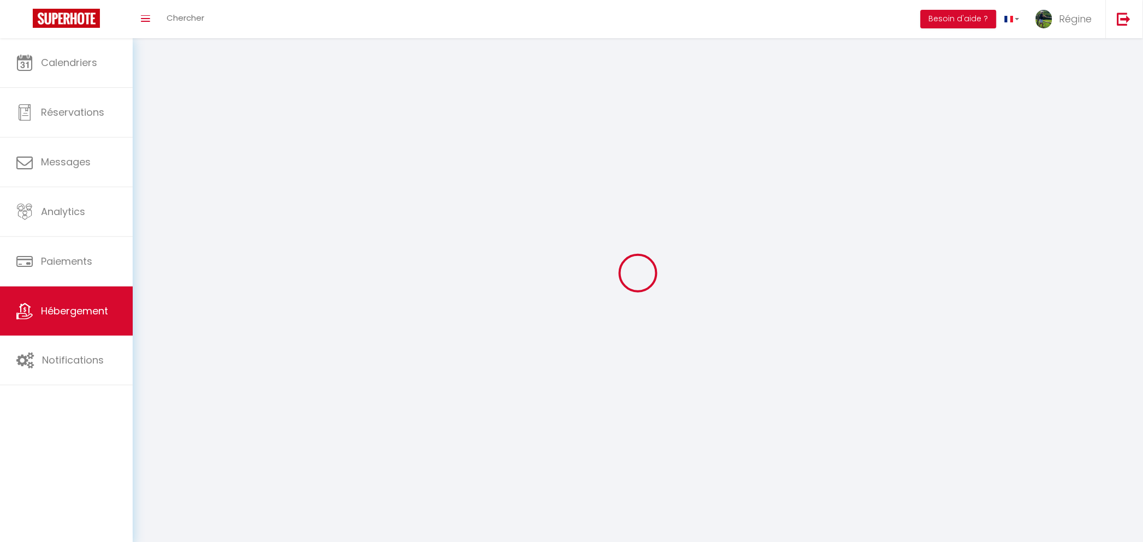
select select
checkbox input "false"
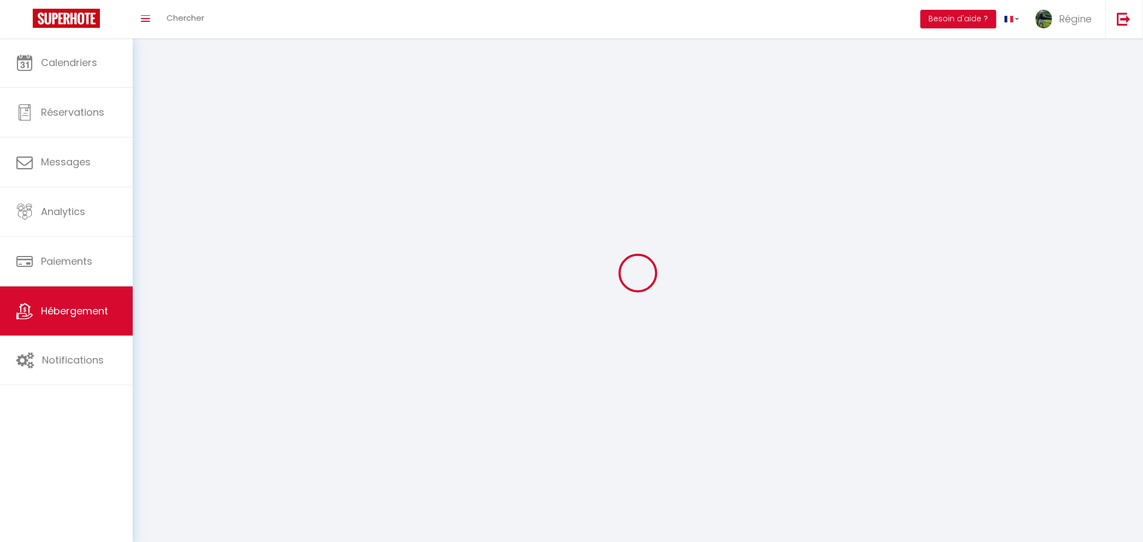
checkbox input "false"
select select
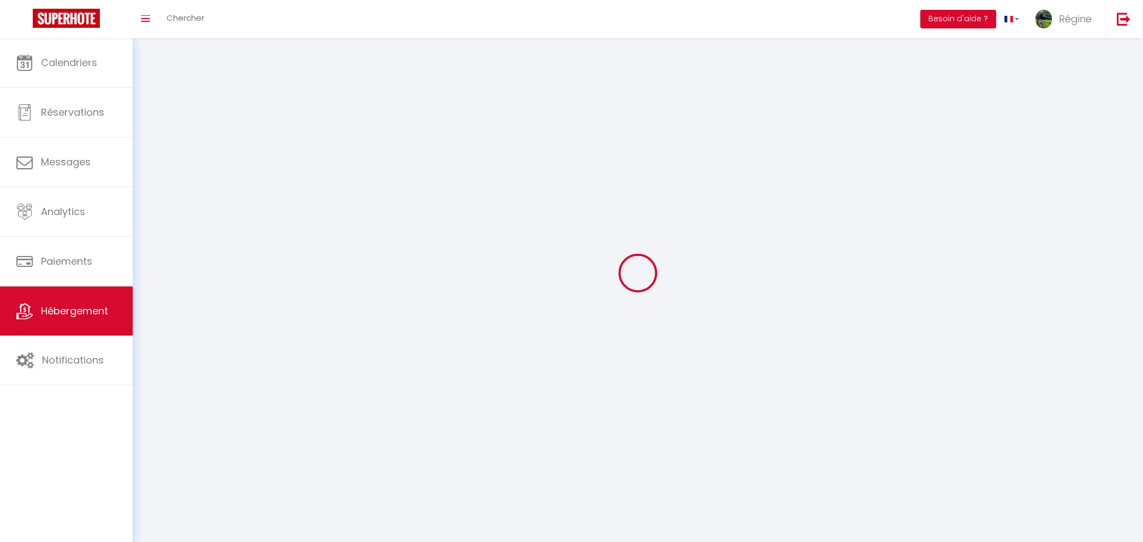
select select
checkbox input "false"
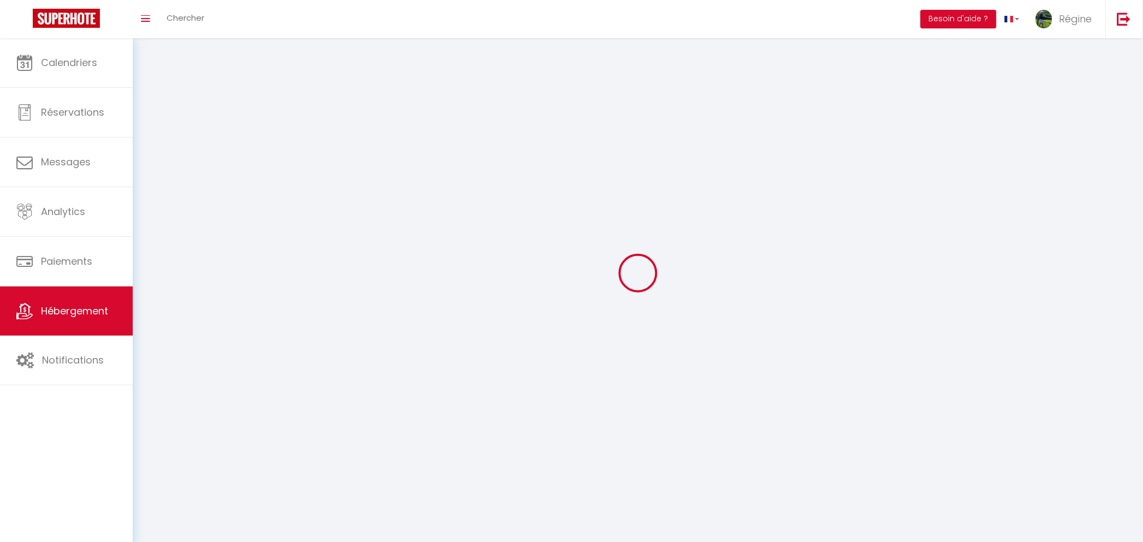
checkbox input "false"
select select
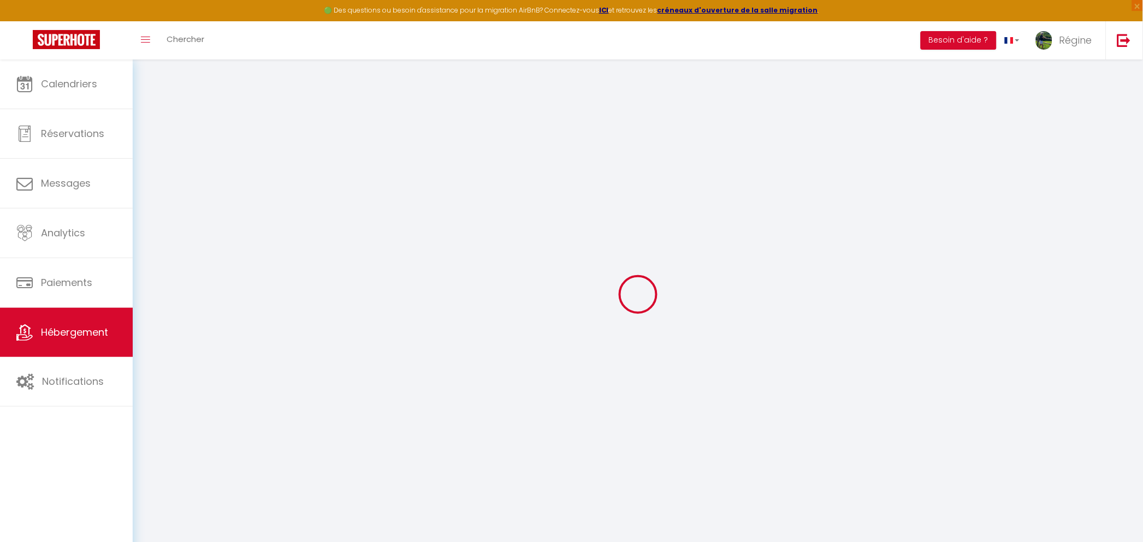
select select "6109-1141211728438081842"
select select "+ 22 %"
select select "+ 18 %"
checkbox input "true"
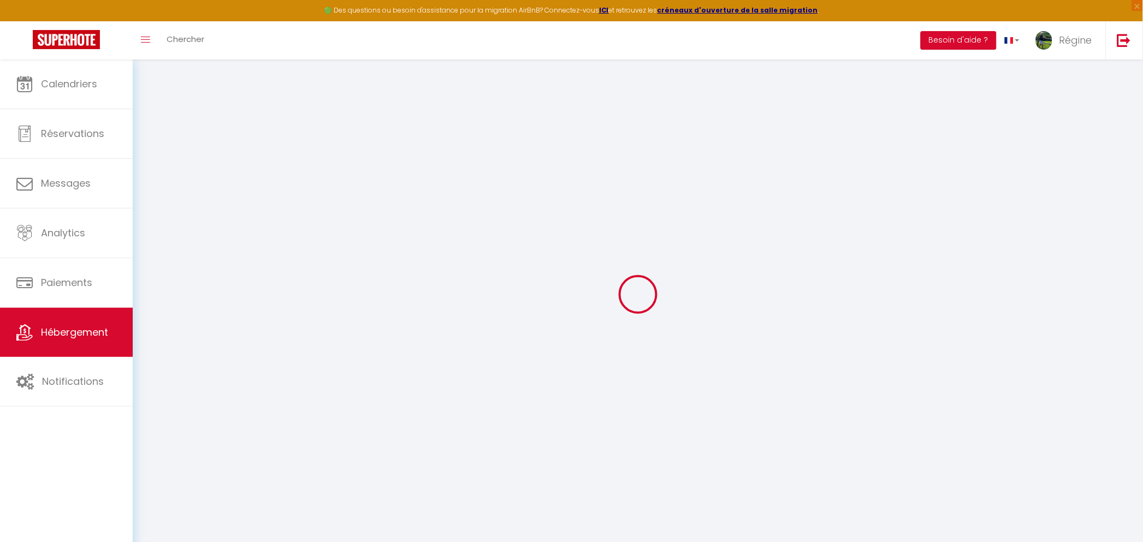
checkbox input "true"
select select "15:00"
select select "00:00"
select select "12:00"
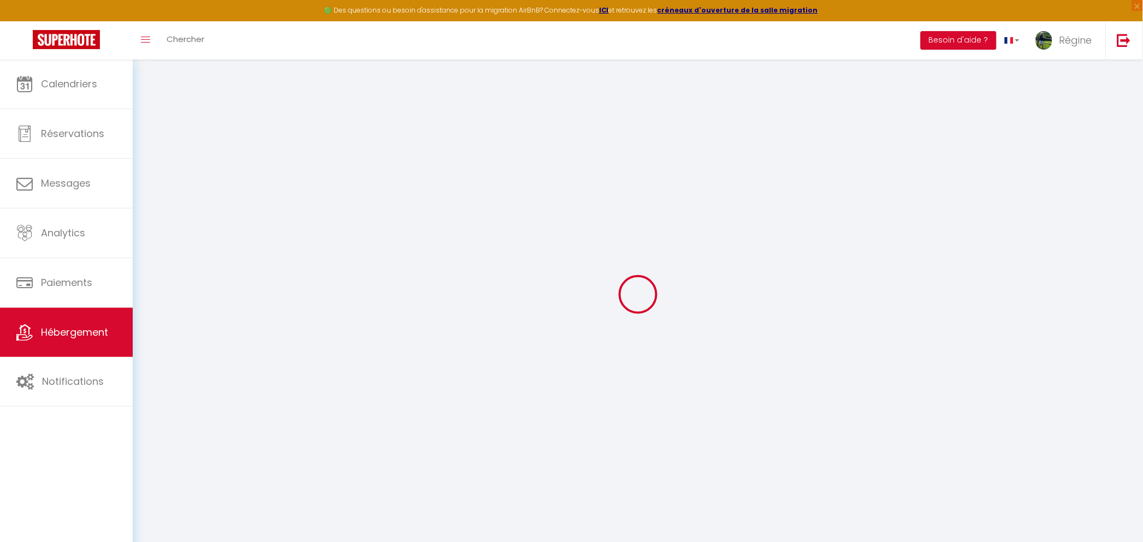
select select "15"
select select "-1"
select select "EUR"
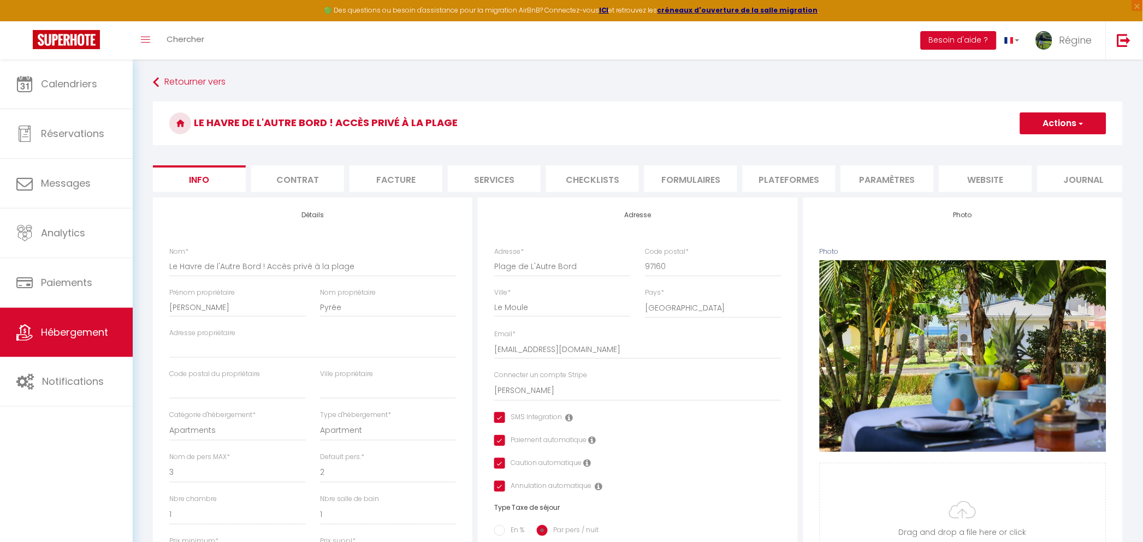
click at [788, 184] on li "Plateformes" at bounding box center [788, 178] width 93 height 27
select select
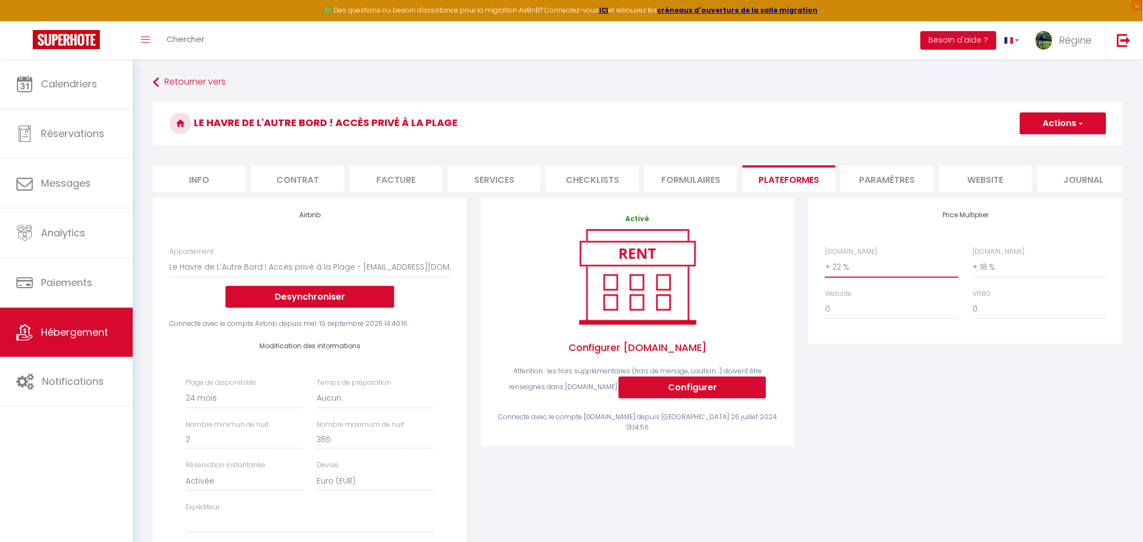
click at [835, 277] on select "0 + 1 % + 2 % + 3 % + 4 % + 5 % + 6 % + 7 % + 8 % + 9 %" at bounding box center [891, 267] width 133 height 21
select select "+ 18 %"
click at [825, 268] on select "0 + 1 % + 2 % + 3 % + 4 % + 5 % + 6 % + 7 % + 8 % + 9 %" at bounding box center [891, 267] width 133 height 21
select select
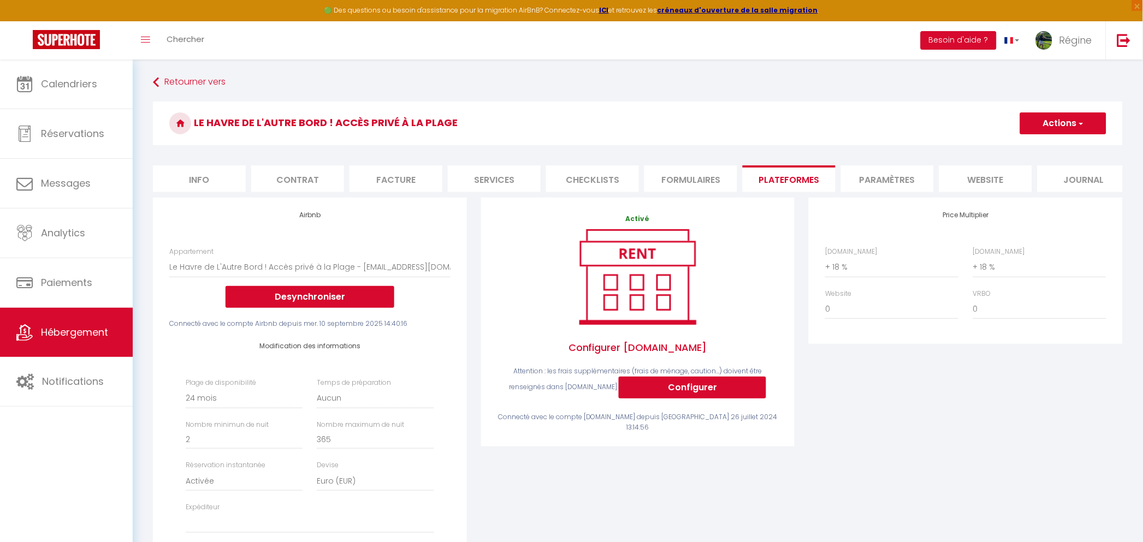
click at [1067, 127] on button "Actions" at bounding box center [1063, 123] width 86 height 22
click at [1059, 144] on link "Enregistrer" at bounding box center [1062, 147] width 86 height 14
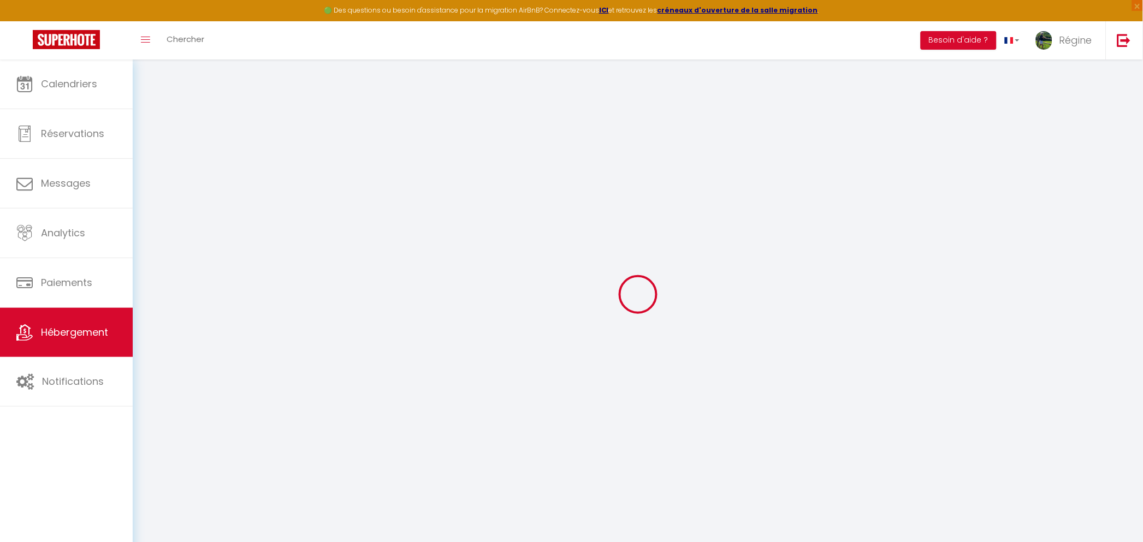
select select "-1"
select select "EUR"
select select
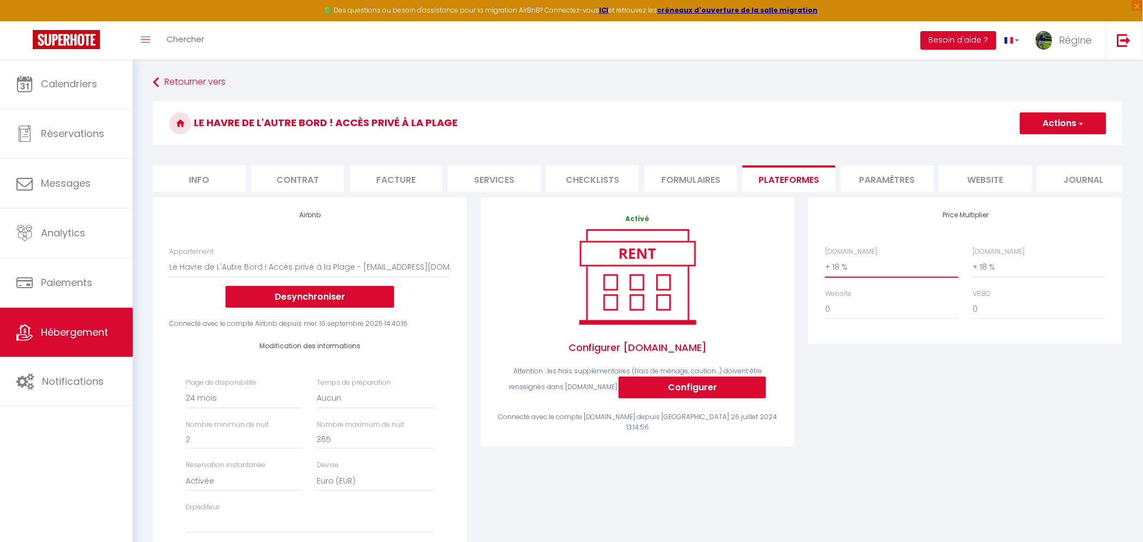
click at [836, 277] on select "0 + 1 % + 2 % + 3 % + 4 % + 5 % + 6 % + 7 % + 8 % + 9 %" at bounding box center [891, 267] width 133 height 21
select select "+ 15 %"
click at [825, 268] on select "0 + 1 % + 2 % + 3 % + 4 % + 5 % + 6 % + 7 % + 8 % + 9 %" at bounding box center [891, 267] width 133 height 21
select select
click at [1052, 124] on button "Actions" at bounding box center [1063, 123] width 86 height 22
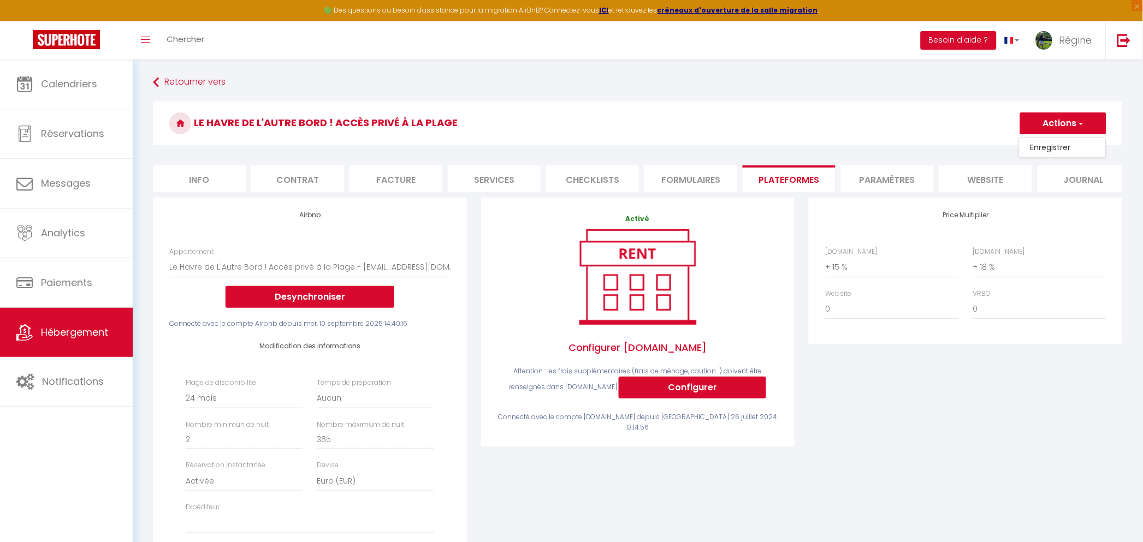
click at [1051, 145] on link "Enregistrer" at bounding box center [1062, 147] width 86 height 14
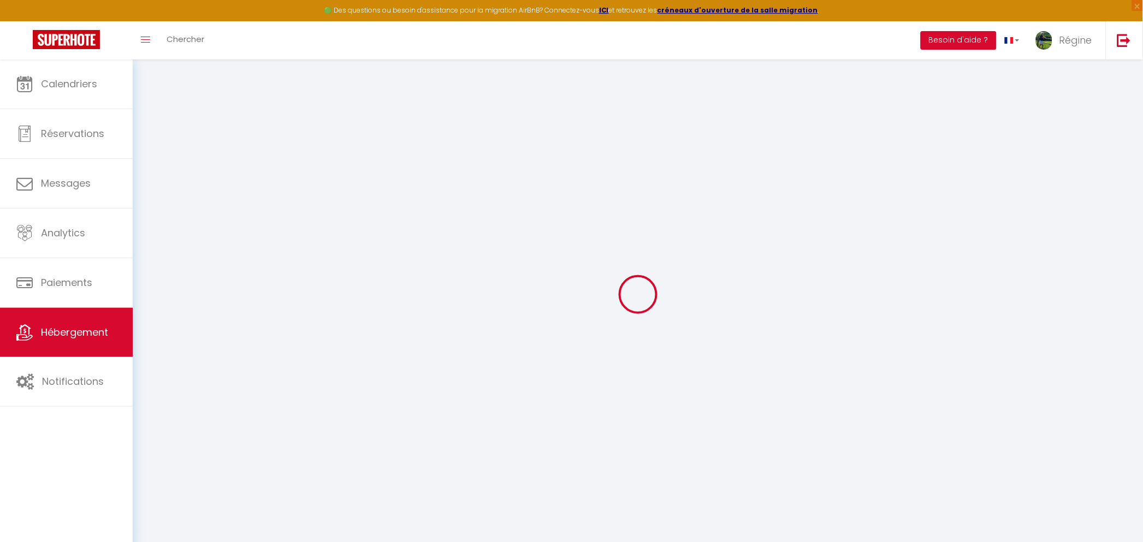
select select "-1"
select select "EUR"
select select
